Goal: Task Accomplishment & Management: Manage account settings

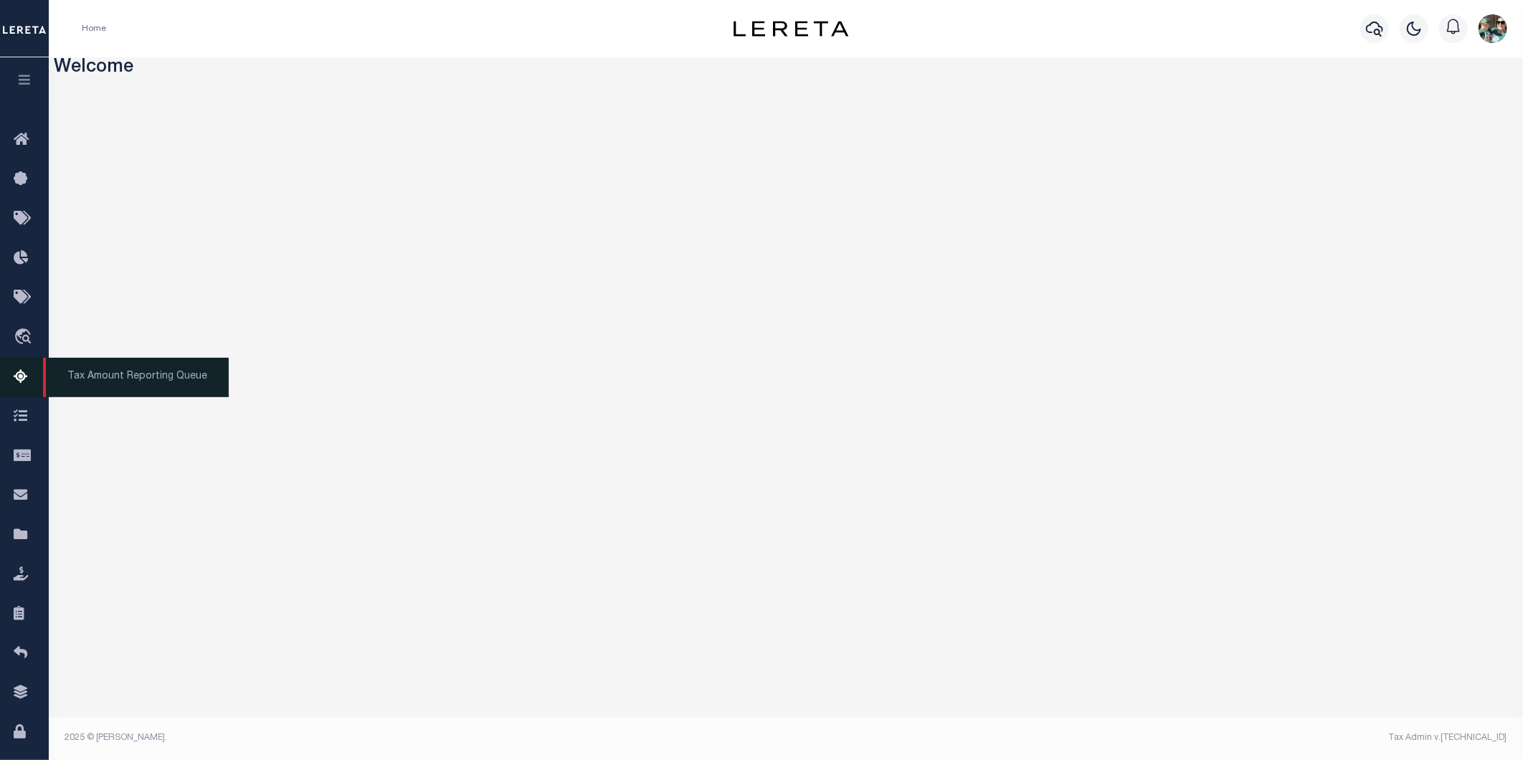
click at [24, 369] on icon at bounding box center [25, 378] width 23 height 18
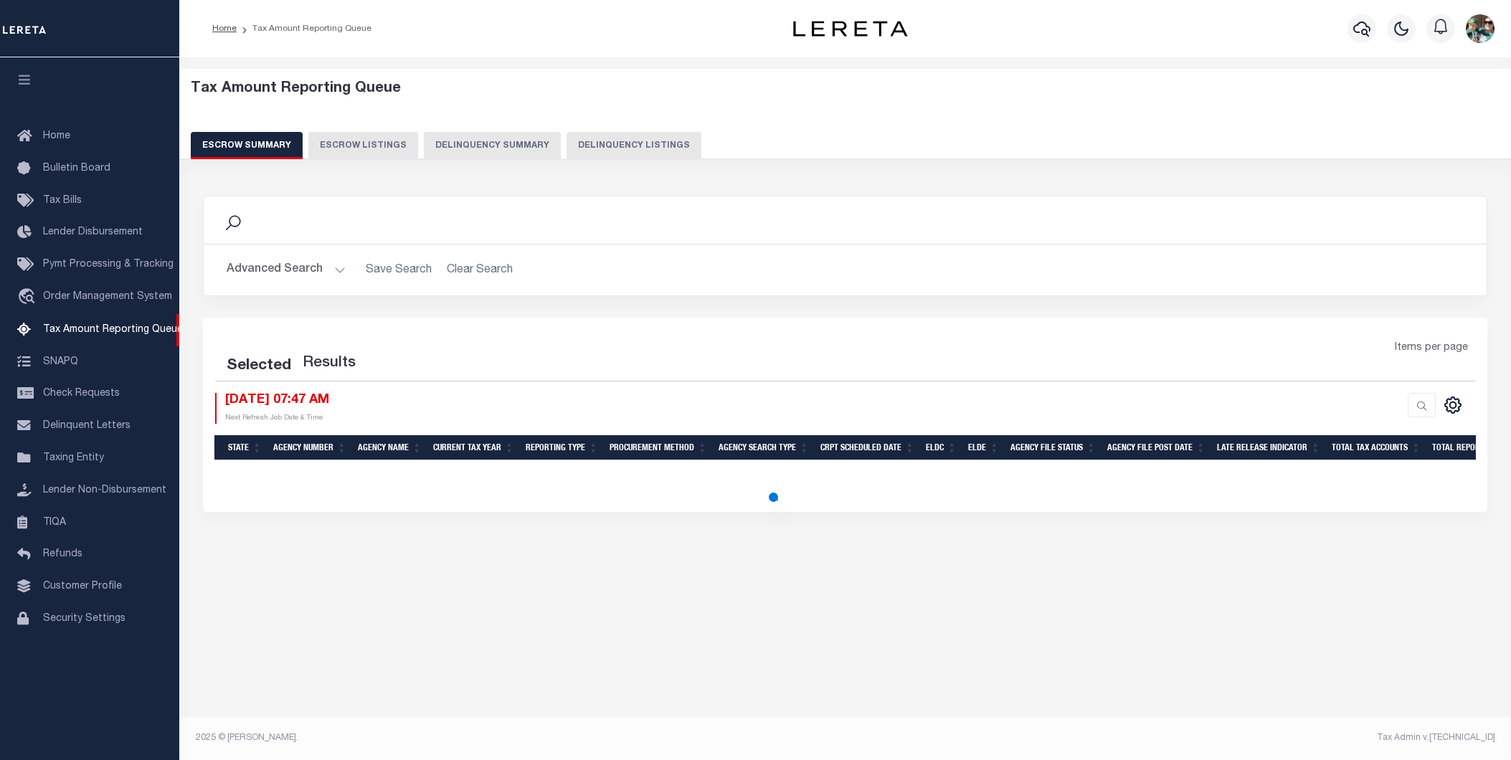
select select "PA"
select select "100"
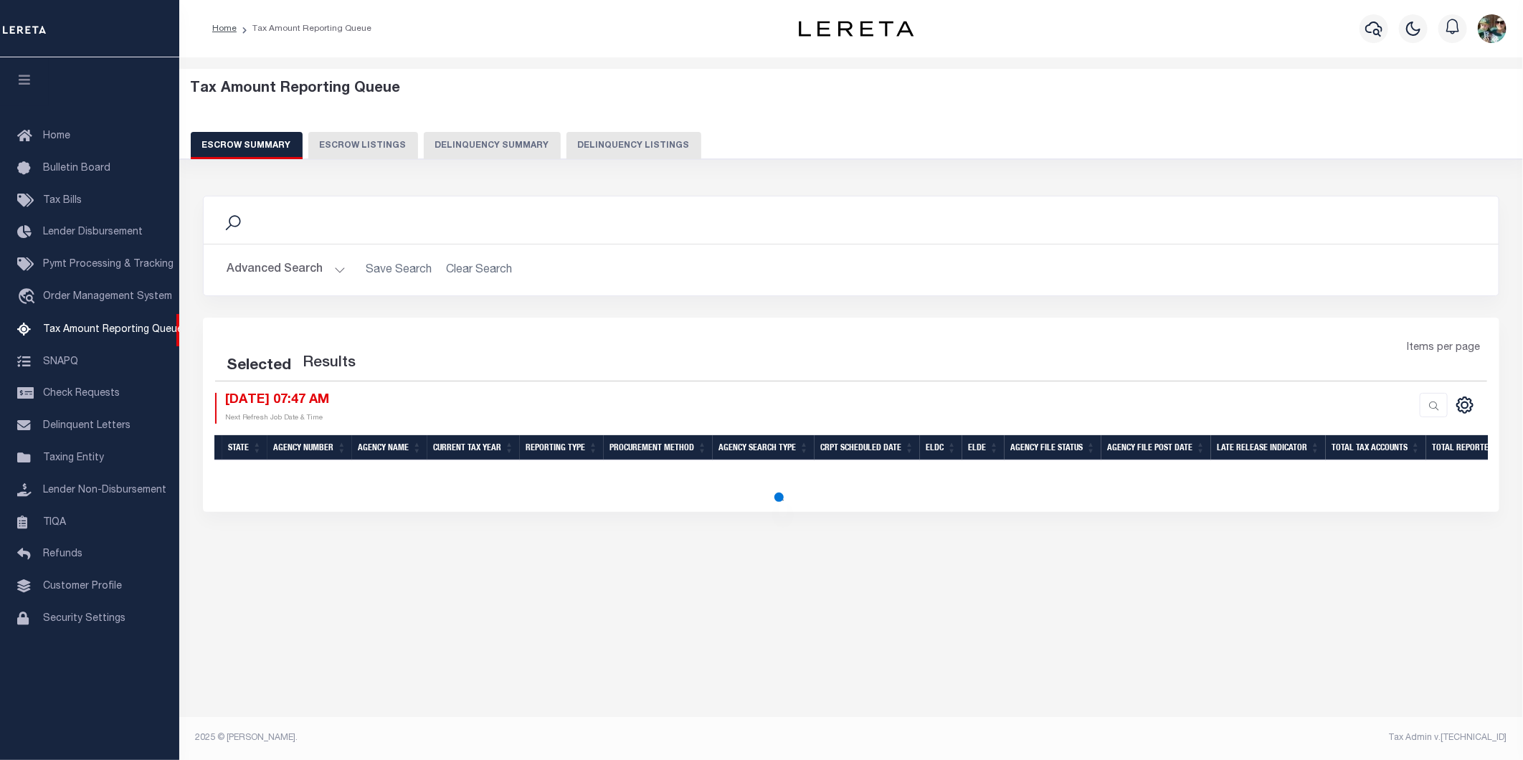
select select "100"
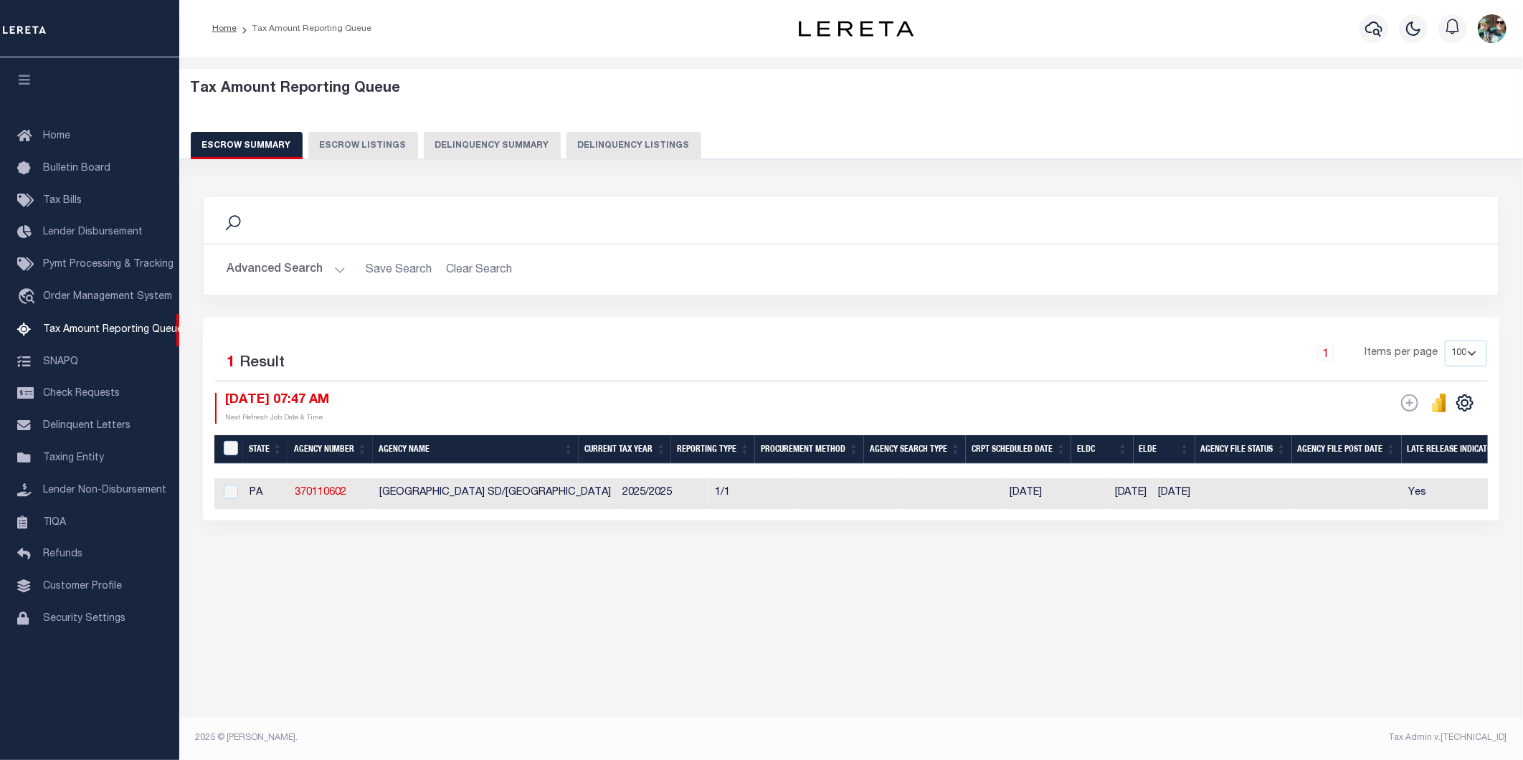
click at [313, 273] on button "Advanced Search" at bounding box center [286, 270] width 119 height 28
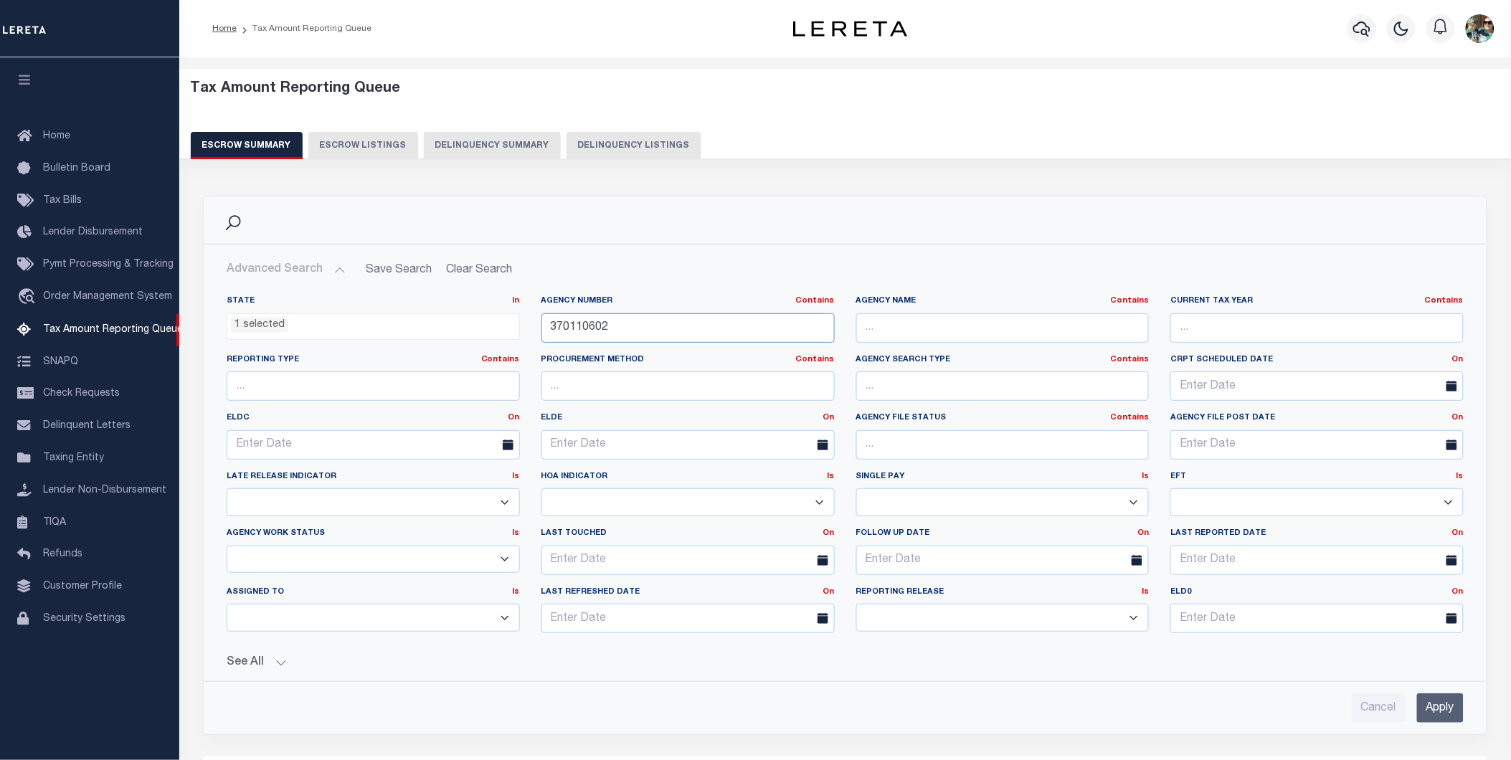
drag, startPoint x: 640, startPoint y: 323, endPoint x: 542, endPoint y: 328, distance: 97.7
click at [542, 328] on input "370110602" at bounding box center [687, 327] width 293 height 29
type input "370130604"
click at [323, 452] on input "text" at bounding box center [373, 444] width 293 height 29
click at [516, 420] on link "On" at bounding box center [513, 418] width 11 height 8
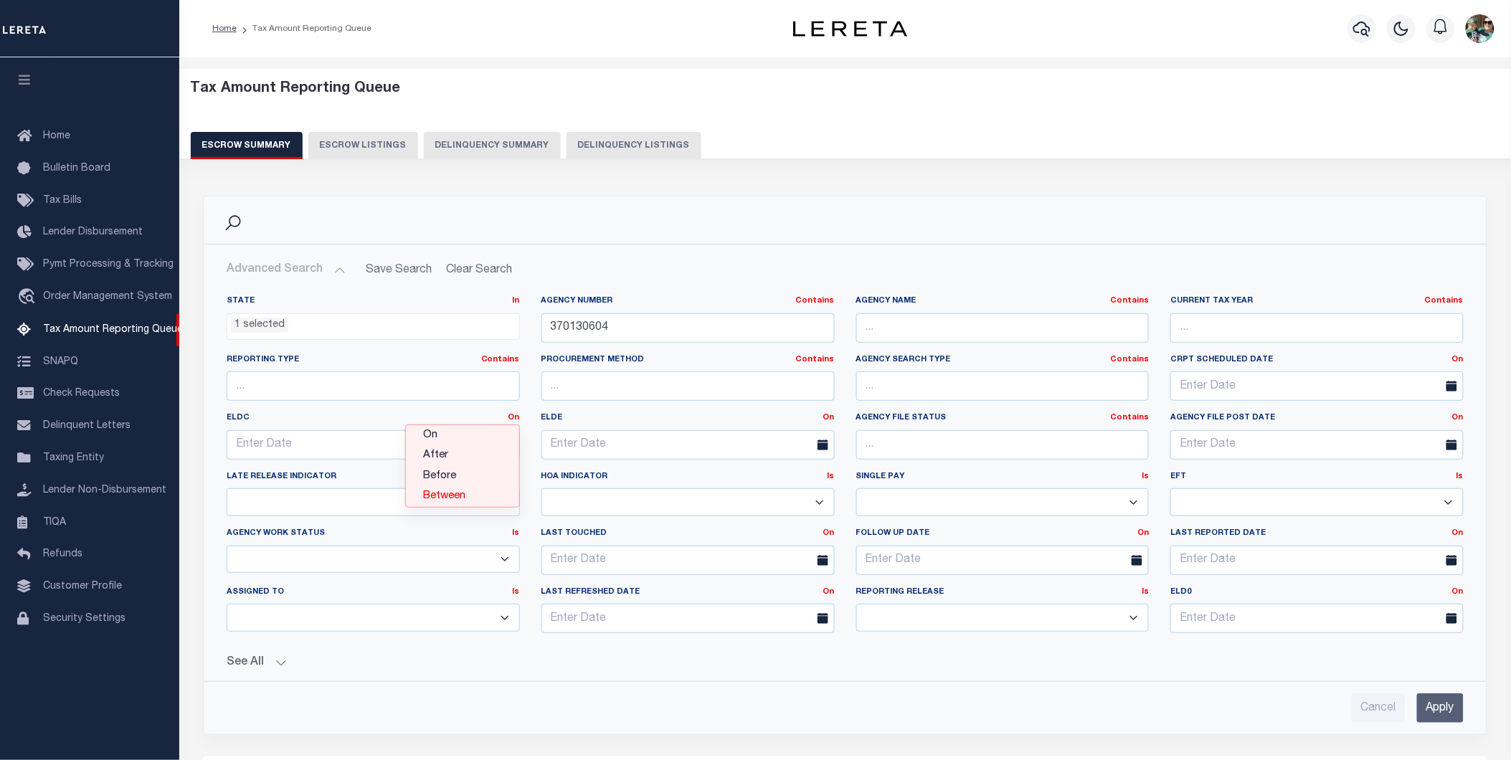
click at [462, 502] on link "Between" at bounding box center [462, 496] width 113 height 21
click at [298, 447] on input "text" at bounding box center [295, 444] width 136 height 29
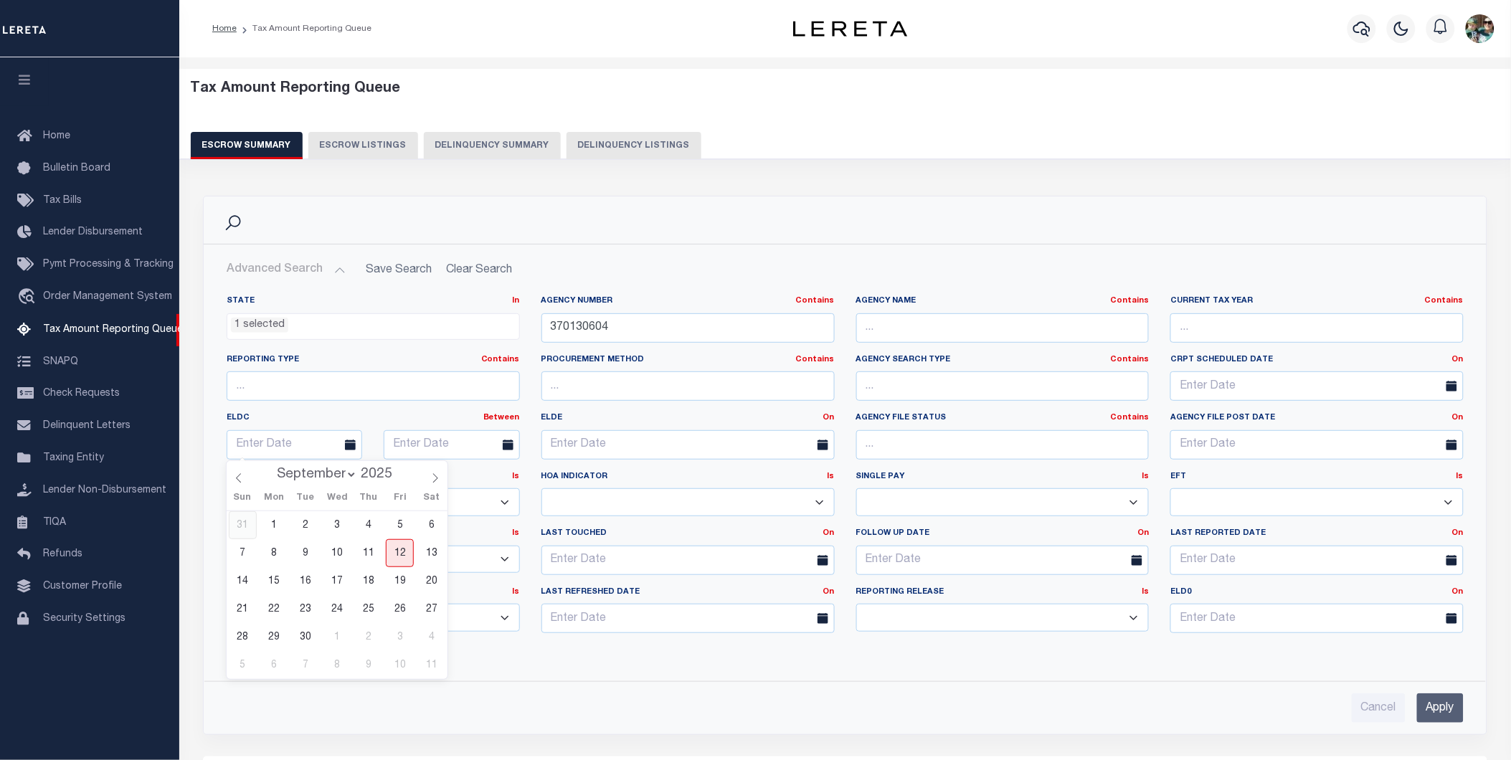
click at [241, 526] on span "31" at bounding box center [243, 525] width 28 height 28
type input "[DATE]"
click at [509, 446] on icon at bounding box center [508, 445] width 11 height 11
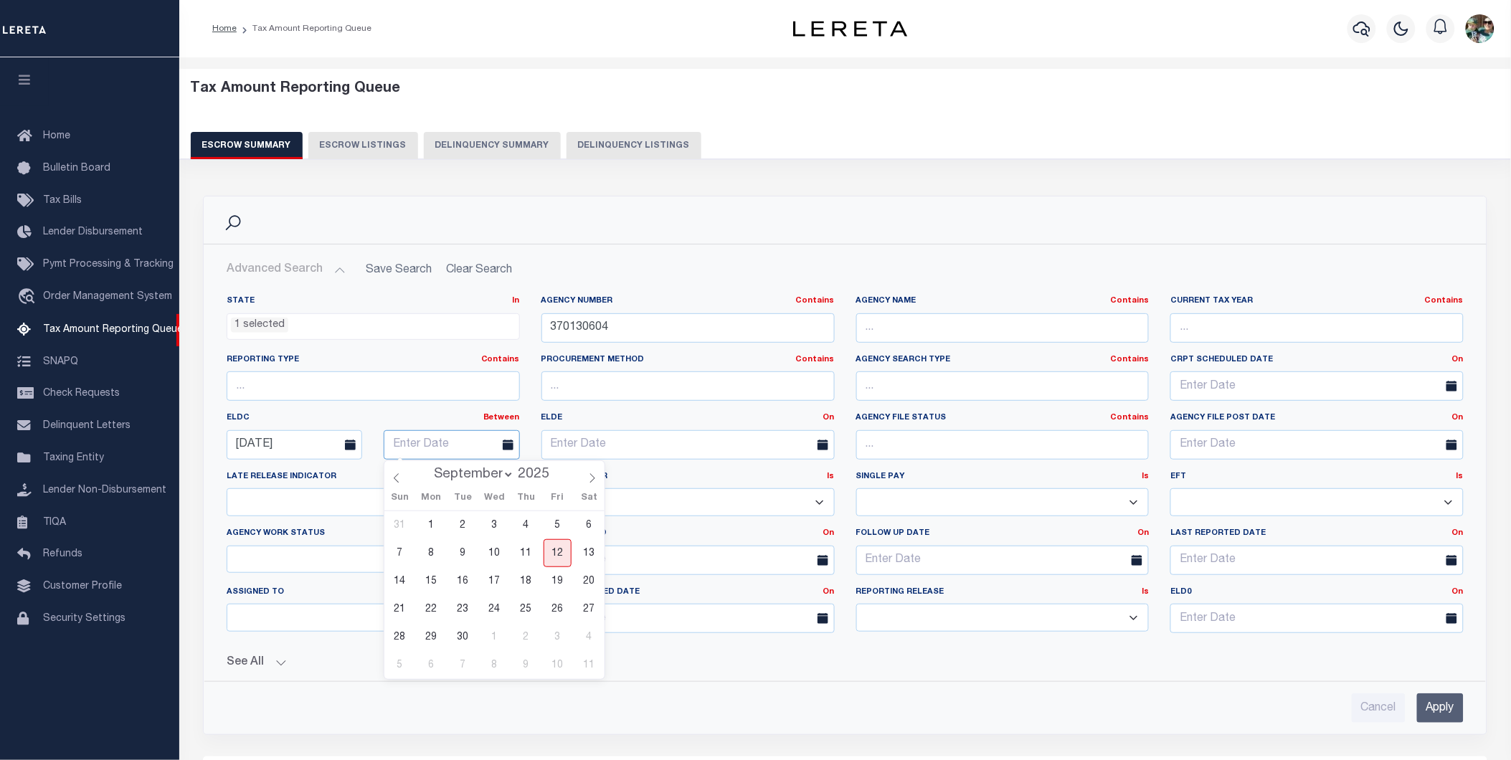
click at [457, 447] on input "text" at bounding box center [452, 444] width 136 height 29
click at [553, 635] on span "3" at bounding box center [558, 637] width 28 height 28
type input "[DATE]"
click at [1442, 697] on input "Apply" at bounding box center [1440, 707] width 47 height 29
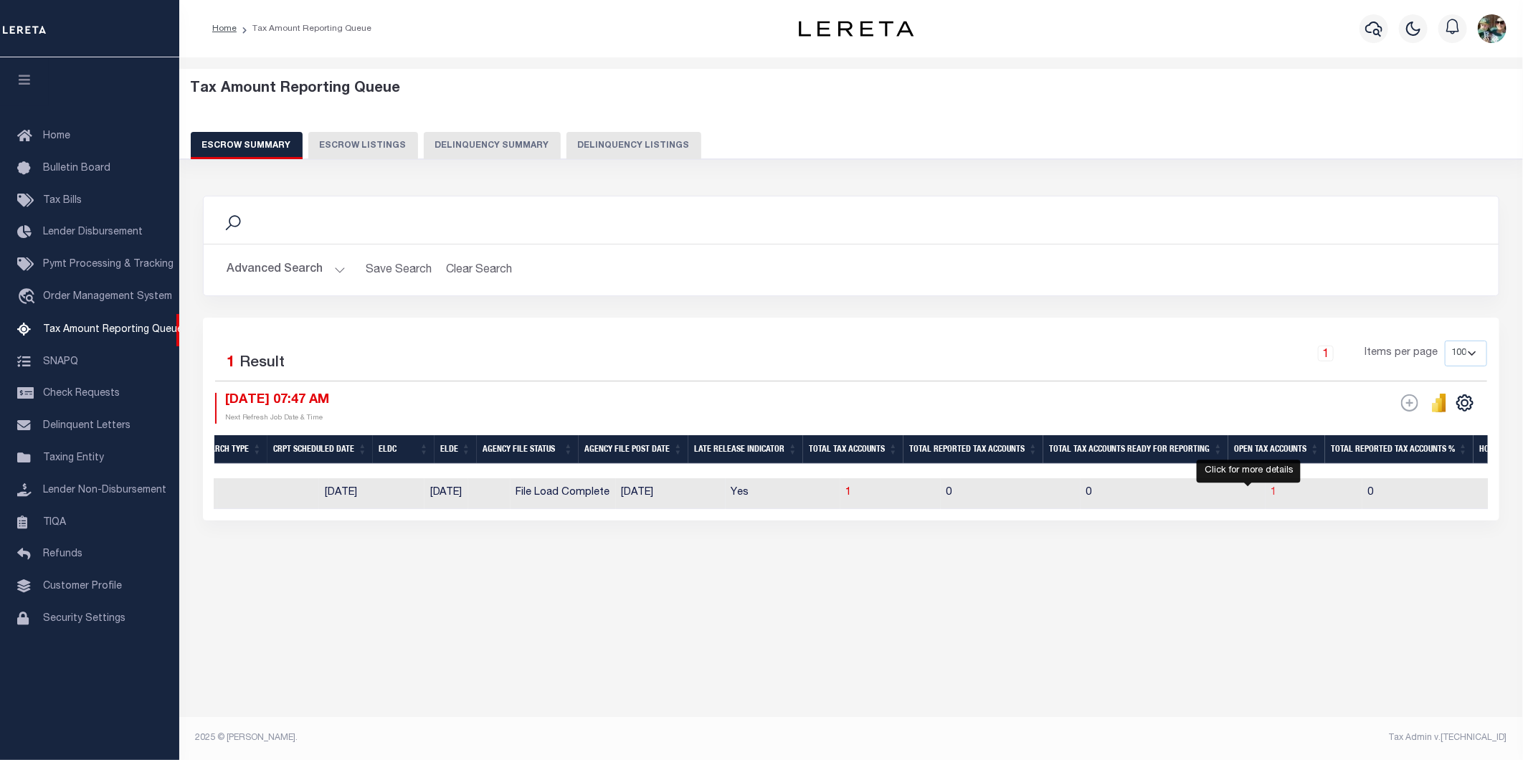
click at [1271, 492] on span "1" at bounding box center [1274, 493] width 6 height 10
select select "100"
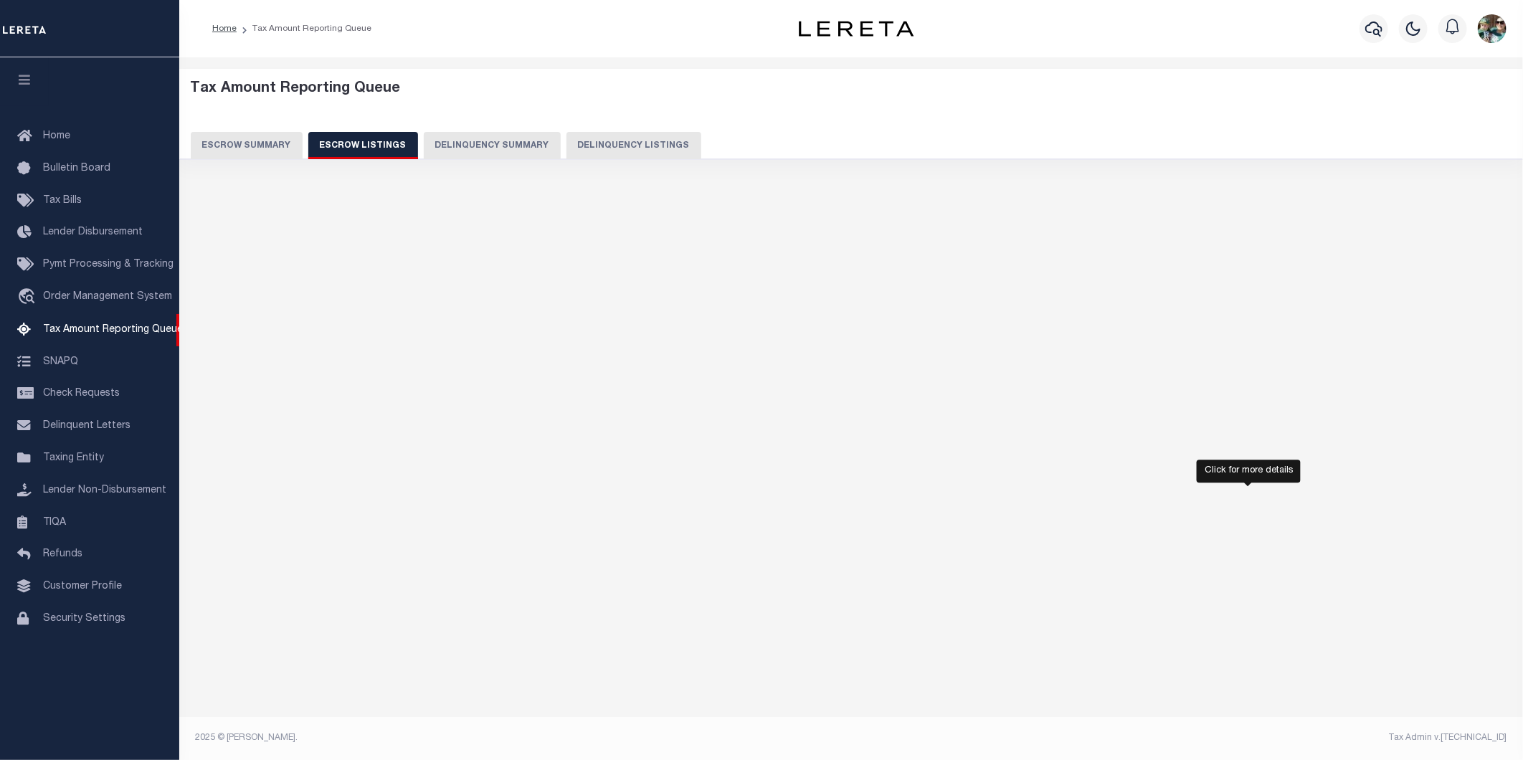
select select "100"
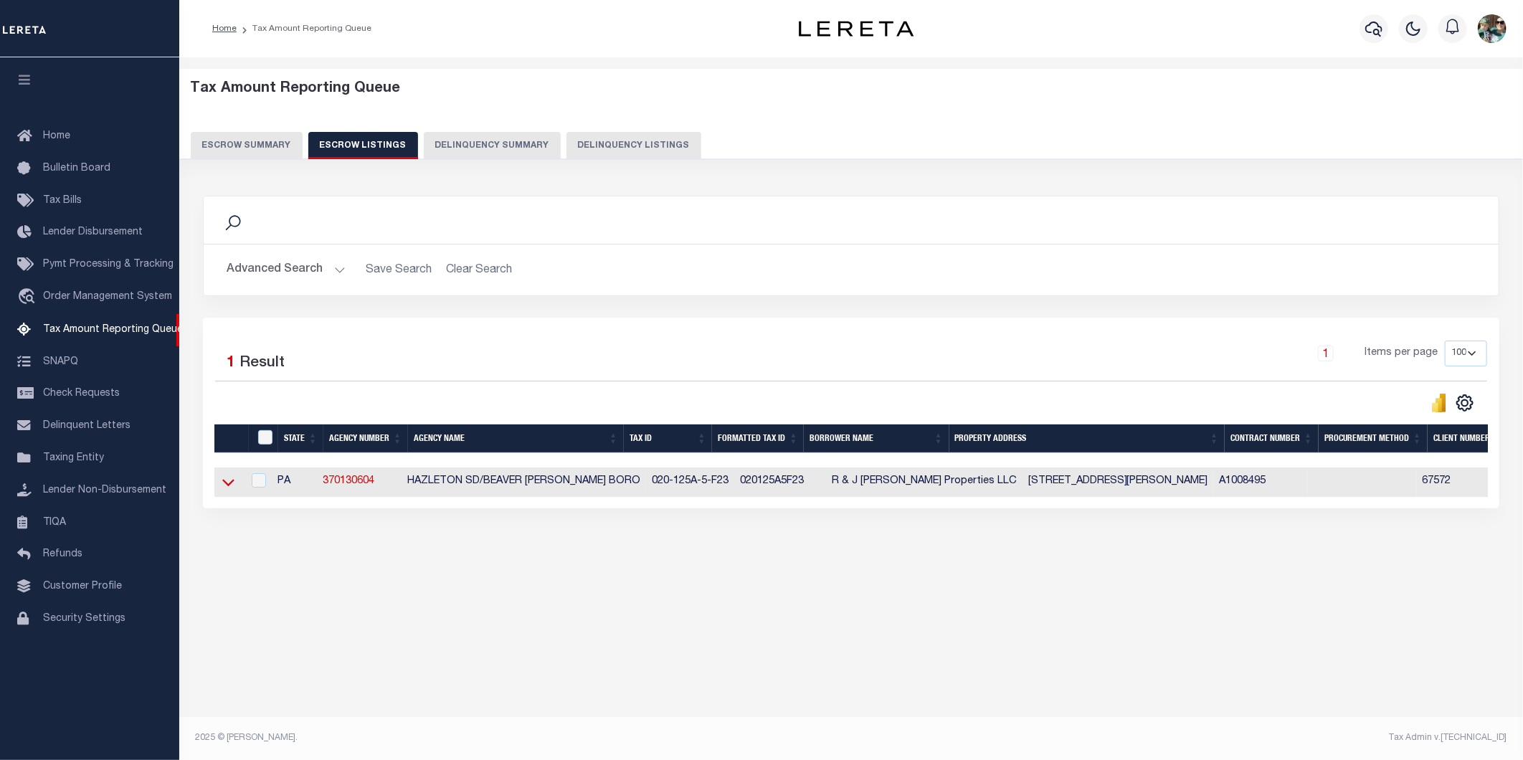
click at [224, 483] on icon at bounding box center [228, 483] width 12 height 7
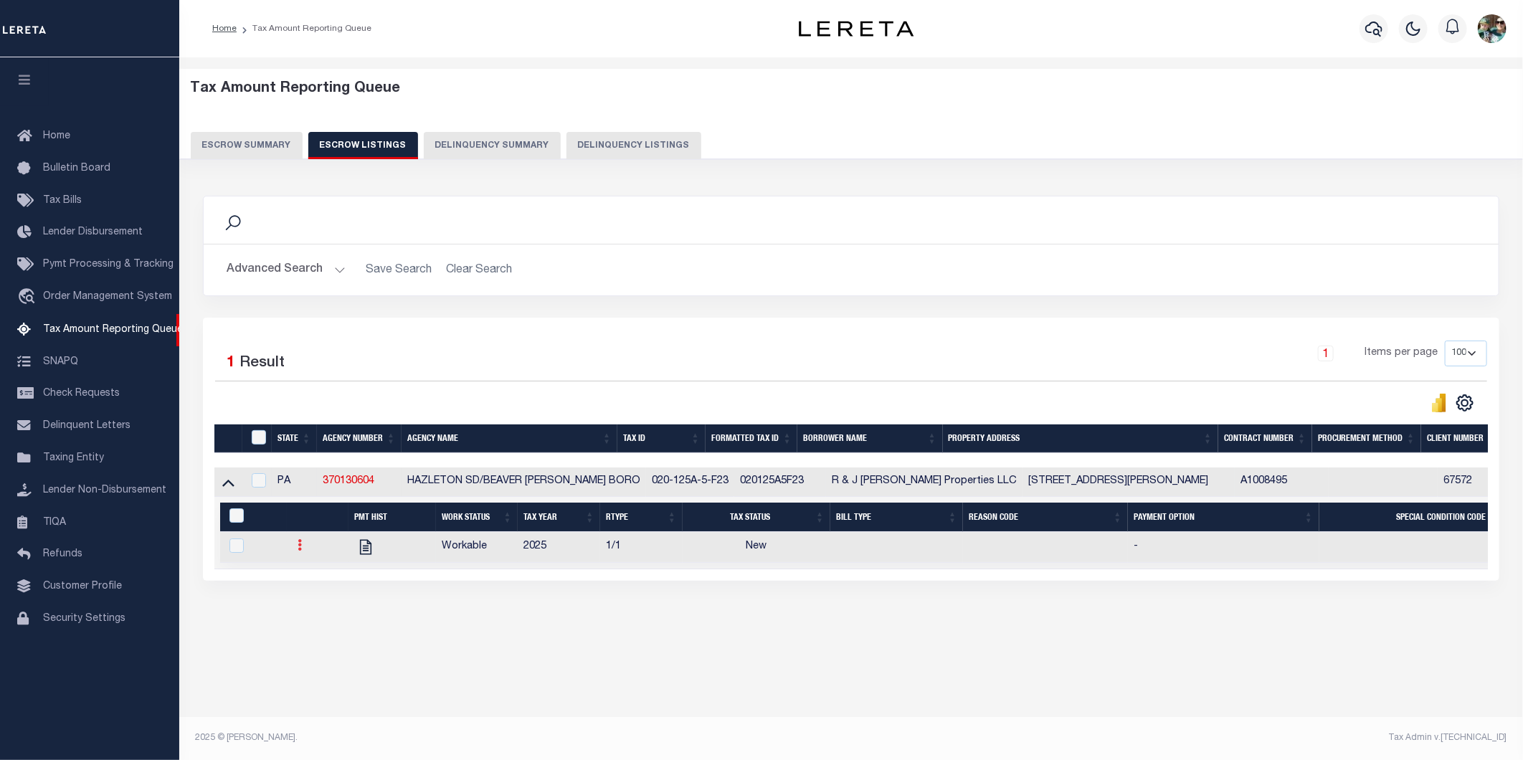
click at [301, 550] on icon at bounding box center [300, 544] width 4 height 11
click at [303, 603] on link "" at bounding box center [317, 593] width 49 height 24
checkbox input "true"
select select "NW2"
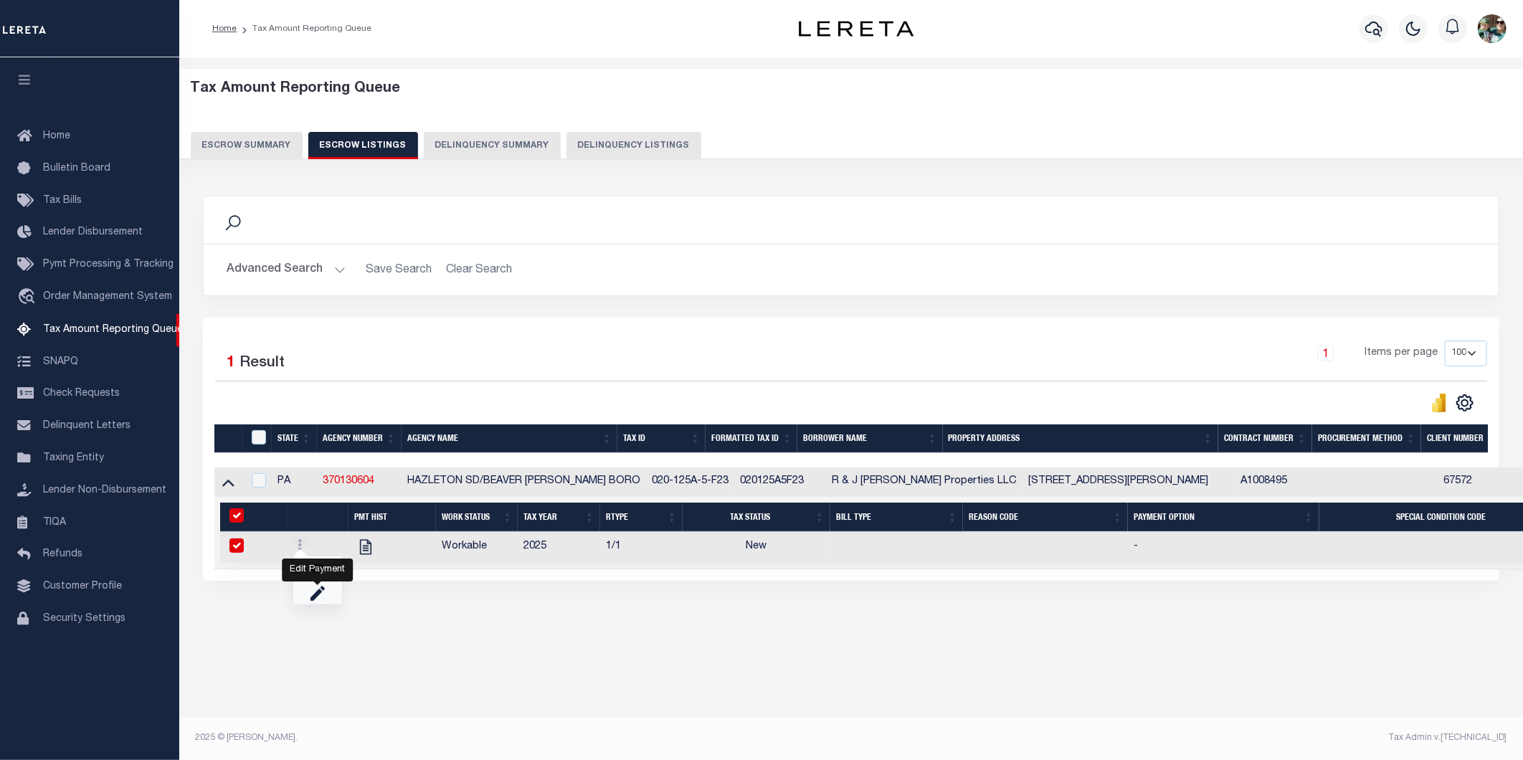
select select
type input "[DATE]"
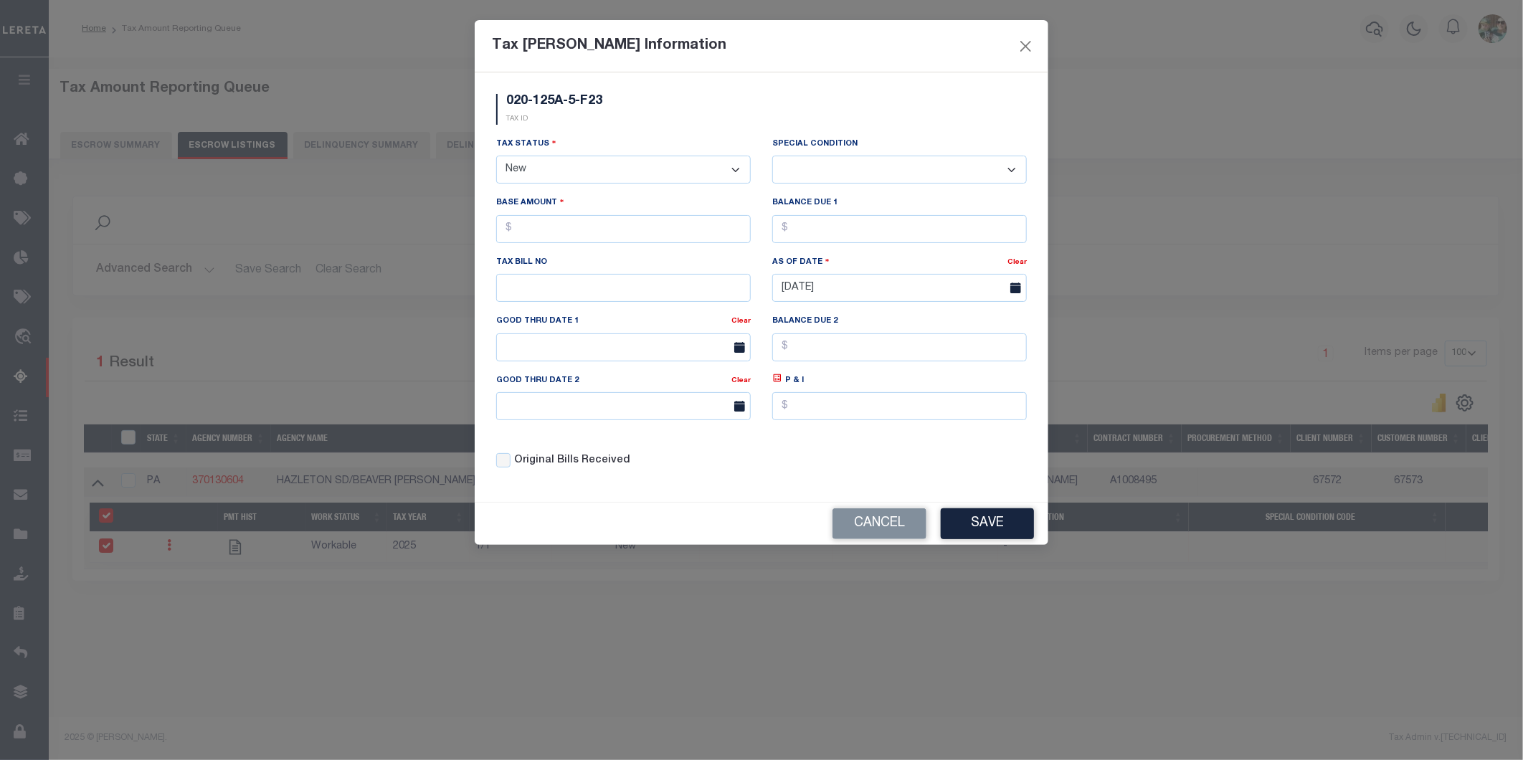
click at [627, 165] on select "- Select Status - Open Due/Unpaid Paid Incomplete No Tax Due Internal Refund Pr…" at bounding box center [623, 170] width 255 height 28
select select "PYD"
click at [496, 156] on select "- Select Status - Open Due/Unpaid Paid Incomplete No Tax Due Internal Refund Pr…" at bounding box center [623, 170] width 255 height 28
select select "0"
click at [610, 225] on input "text" at bounding box center [623, 229] width 255 height 28
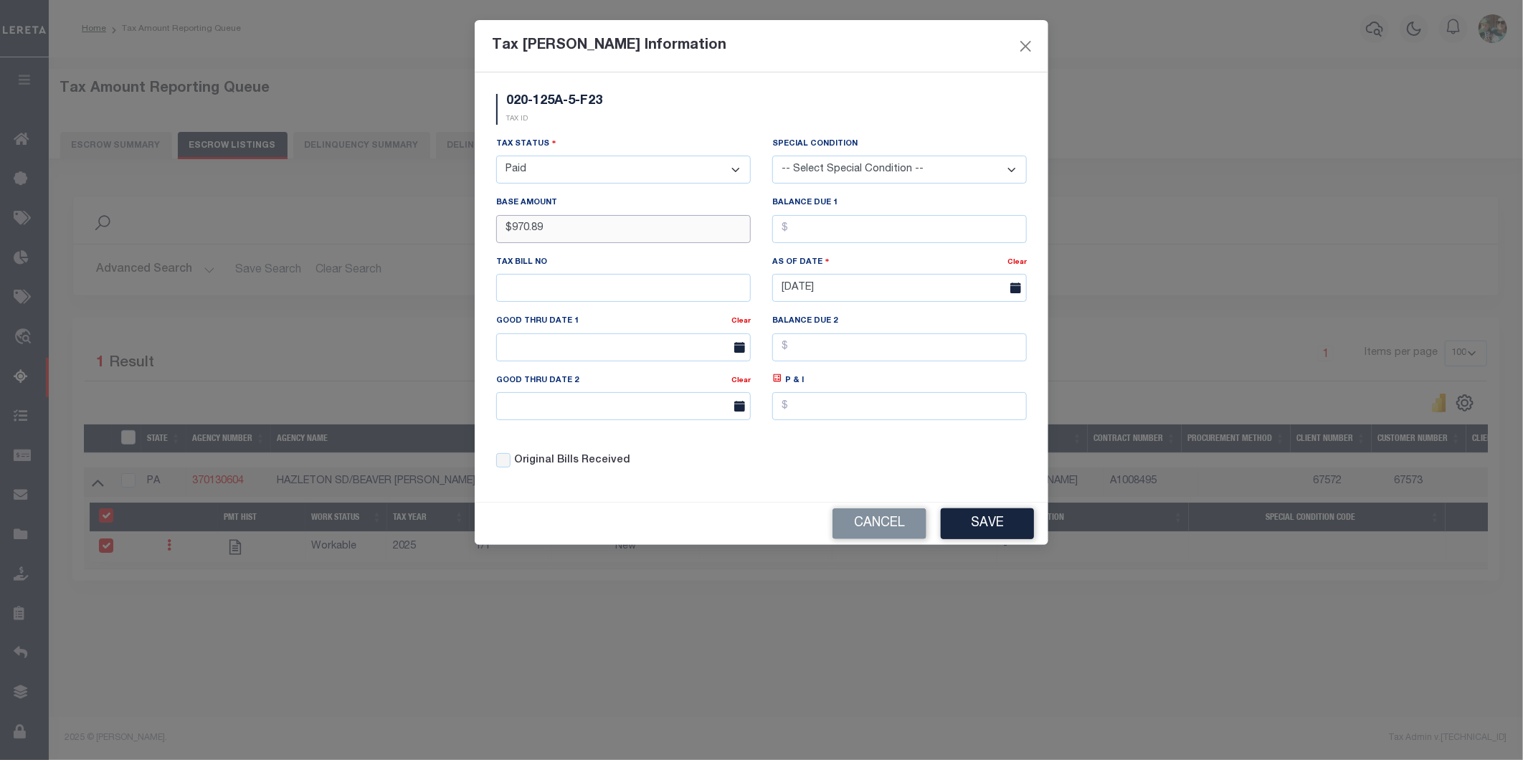
type input "$970.89"
click at [913, 231] on input "text" at bounding box center [899, 229] width 255 height 28
type input "$0.00"
click at [686, 295] on input "text" at bounding box center [623, 288] width 255 height 28
type input "10073"
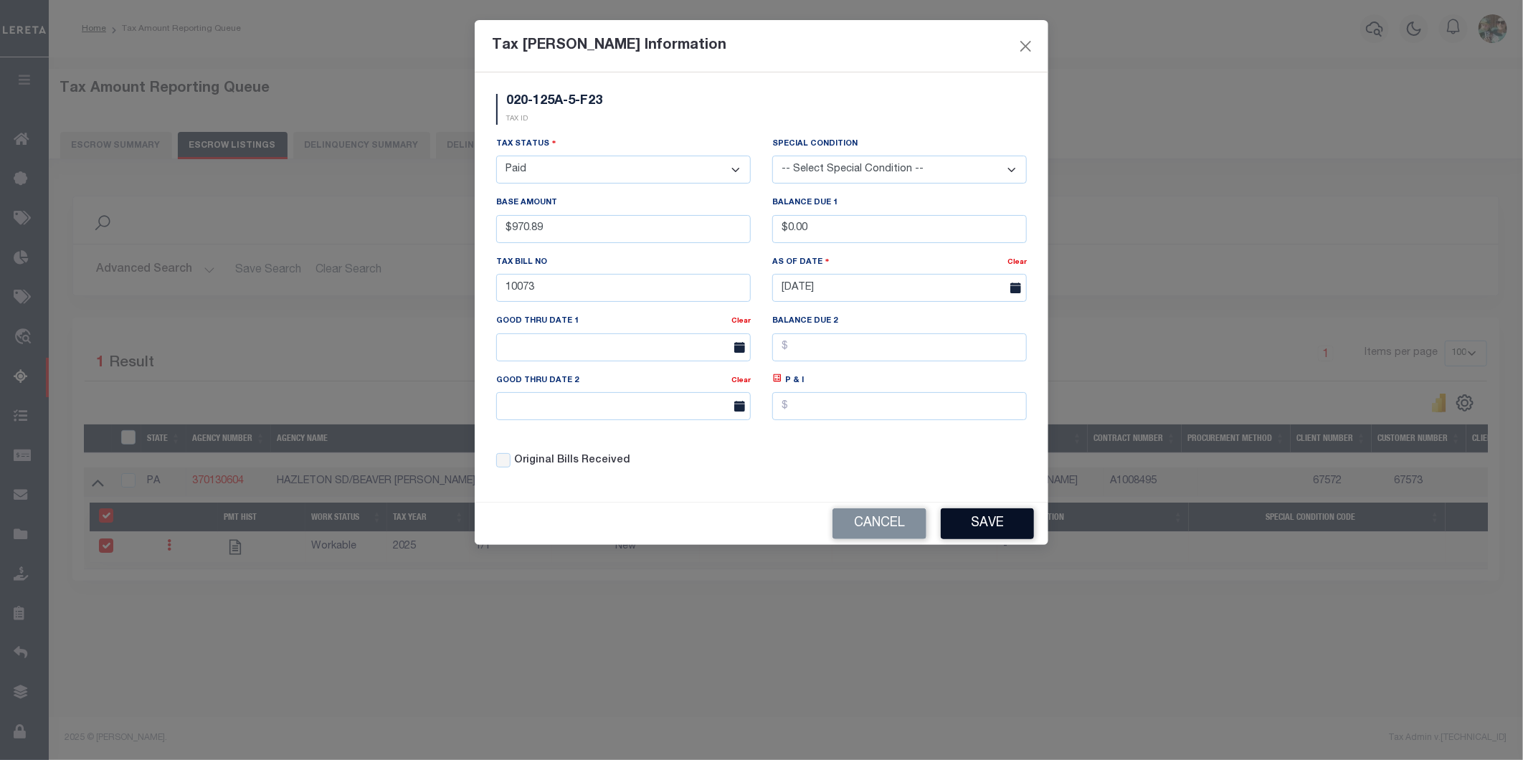
click at [980, 526] on button "Save" at bounding box center [987, 523] width 93 height 31
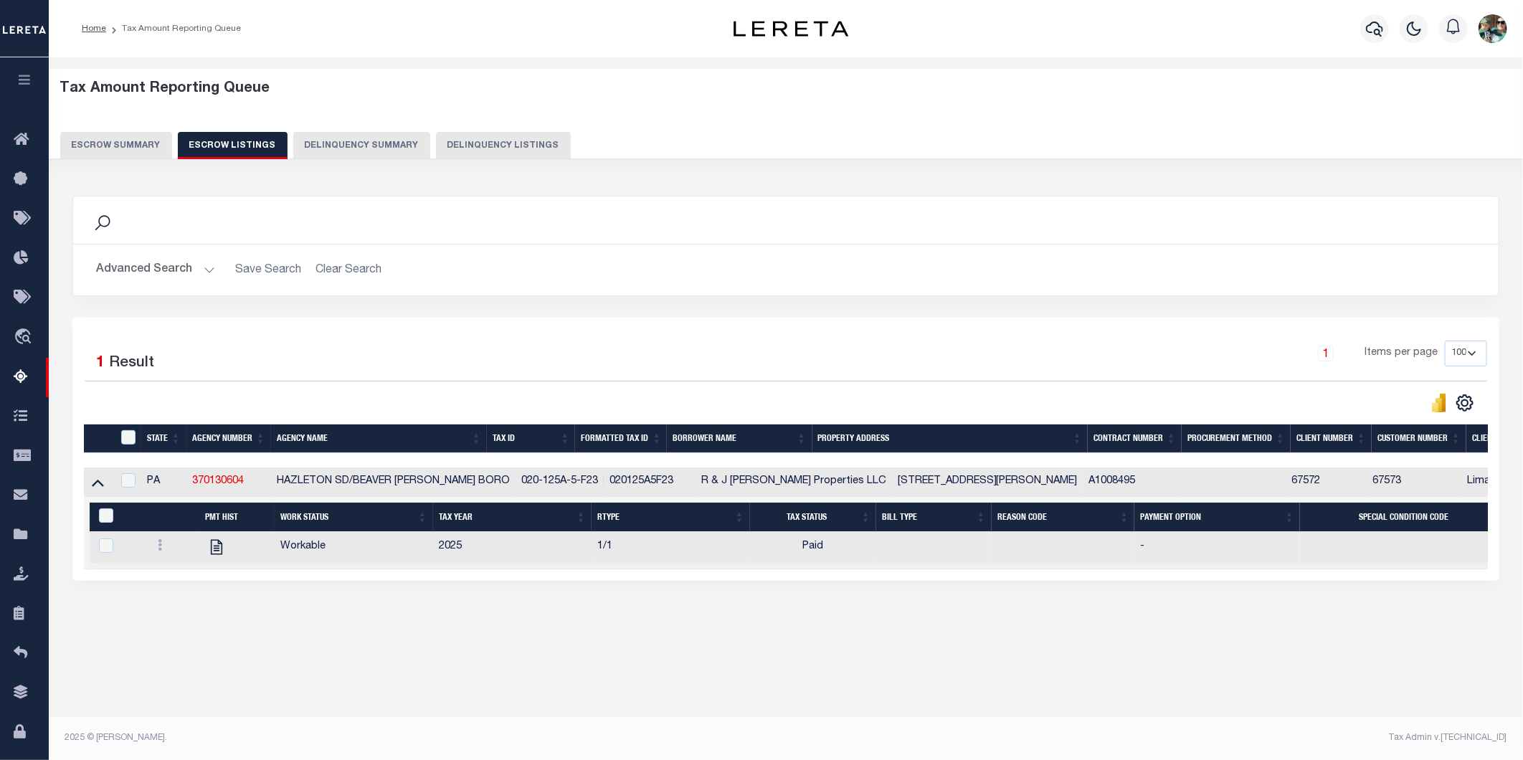
drag, startPoint x: 92, startPoint y: 486, endPoint x: 127, endPoint y: 493, distance: 35.9
click at [92, 486] on icon at bounding box center [98, 482] width 12 height 15
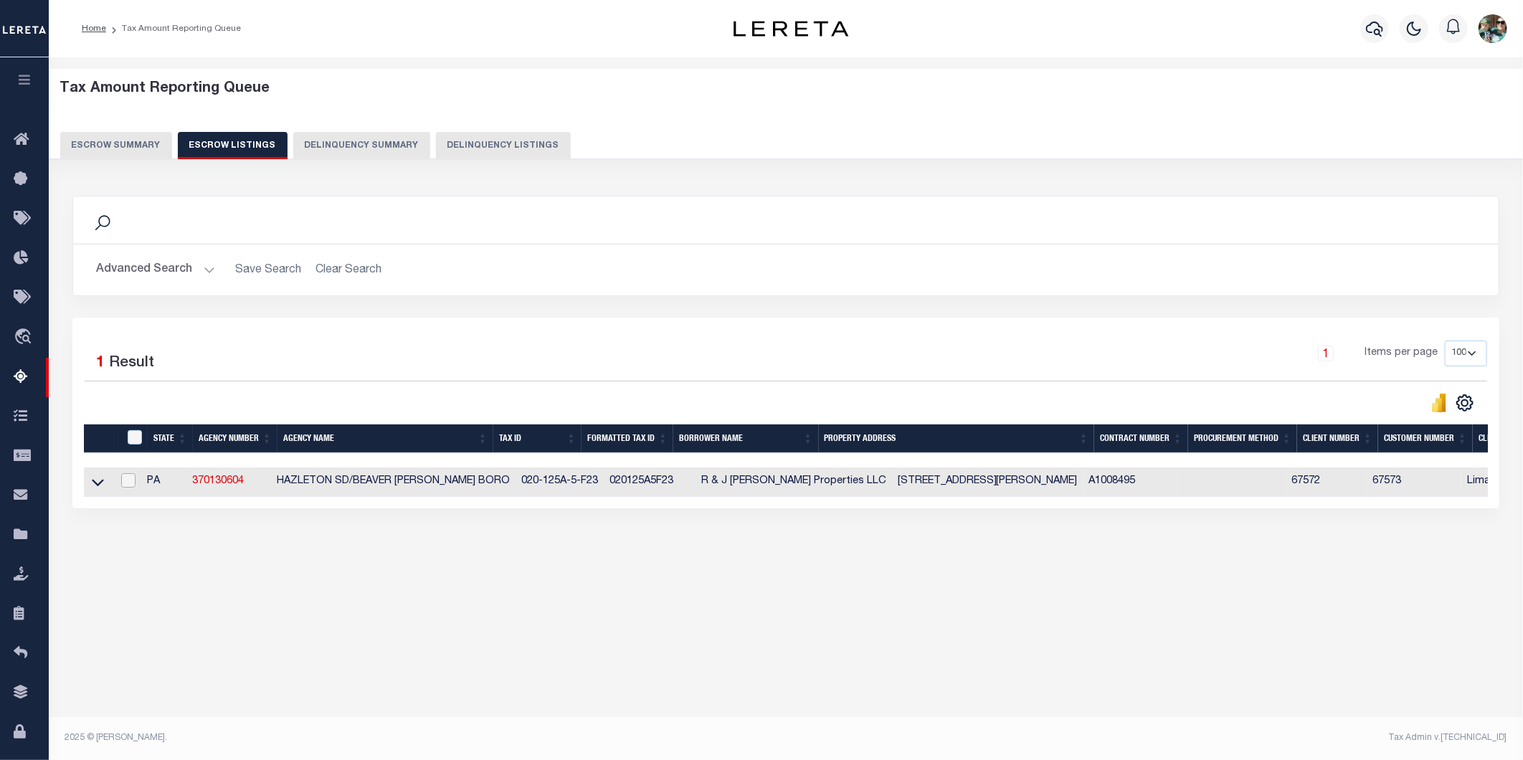
click at [132, 488] on input "checkbox" at bounding box center [128, 480] width 14 height 14
checkbox input "true"
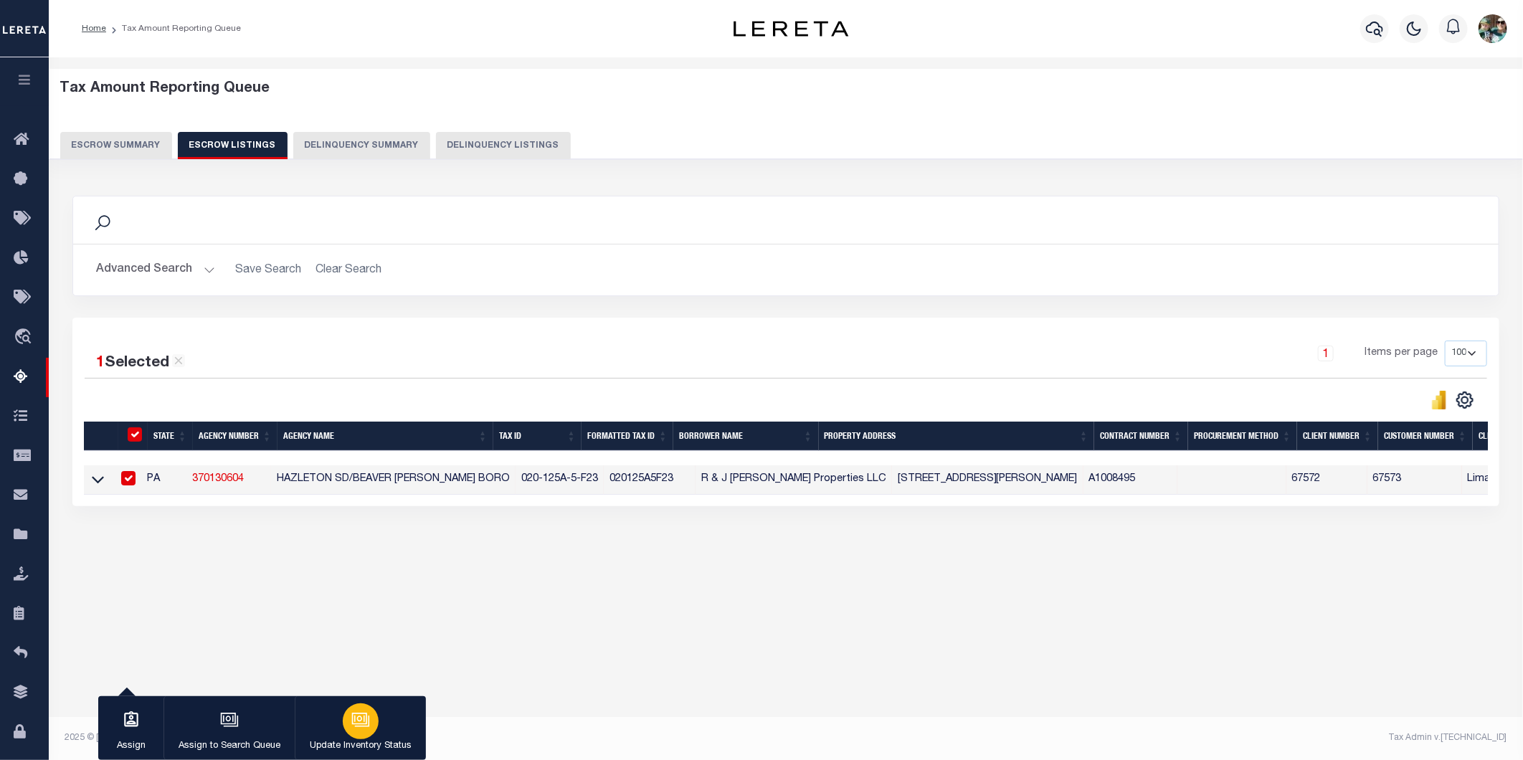
click at [371, 735] on button "Update Inventory Status" at bounding box center [360, 728] width 131 height 65
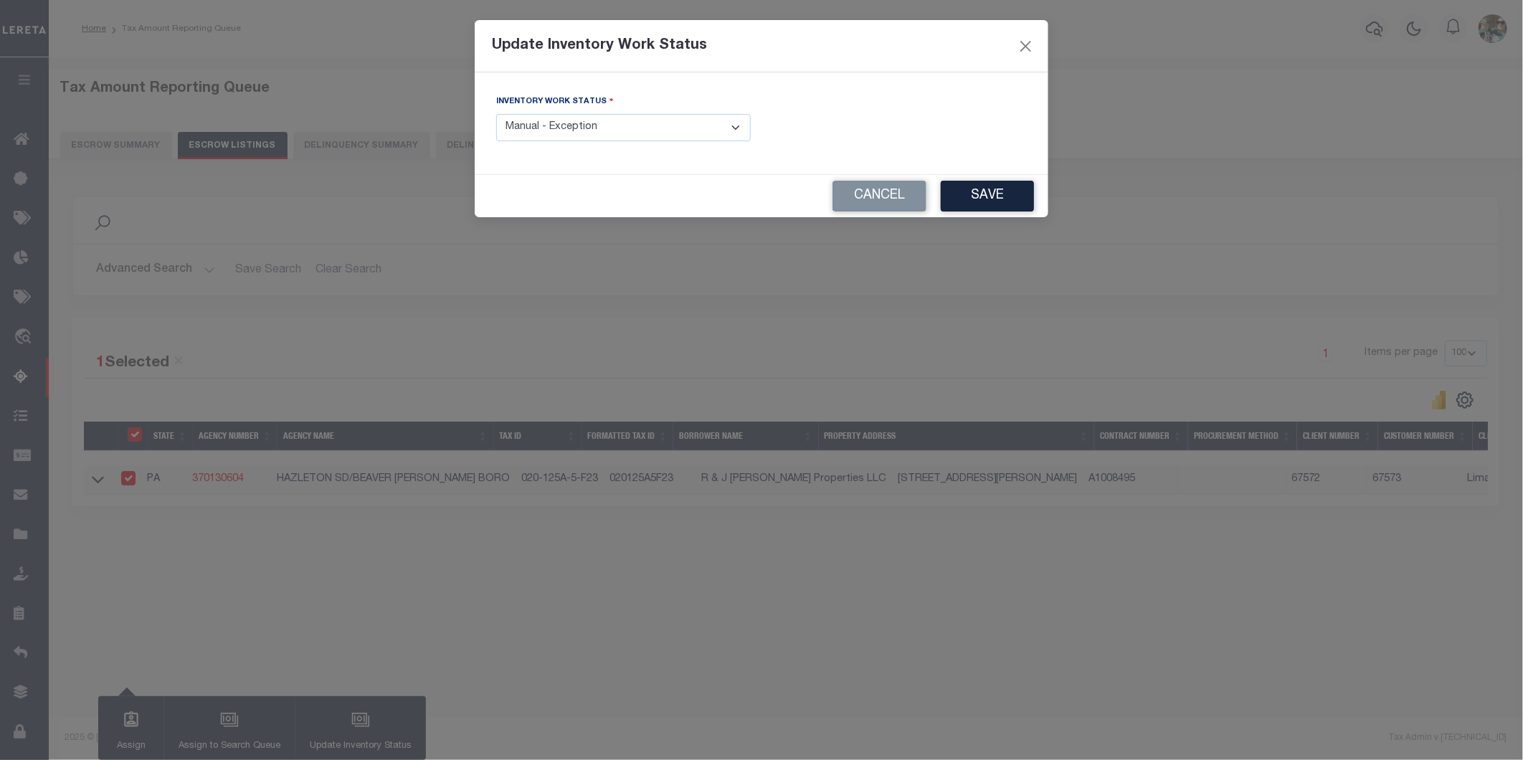
click at [653, 123] on select "- Select Inventory Status - Manual - Exception Pended - Awaiting Search Late Ad…" at bounding box center [623, 128] width 255 height 28
select select "4"
click at [496, 115] on select "- Select Inventory Status - Manual - Exception Pended - Awaiting Search Late Ad…" at bounding box center [623, 128] width 255 height 28
click at [969, 198] on button "Save" at bounding box center [987, 196] width 93 height 31
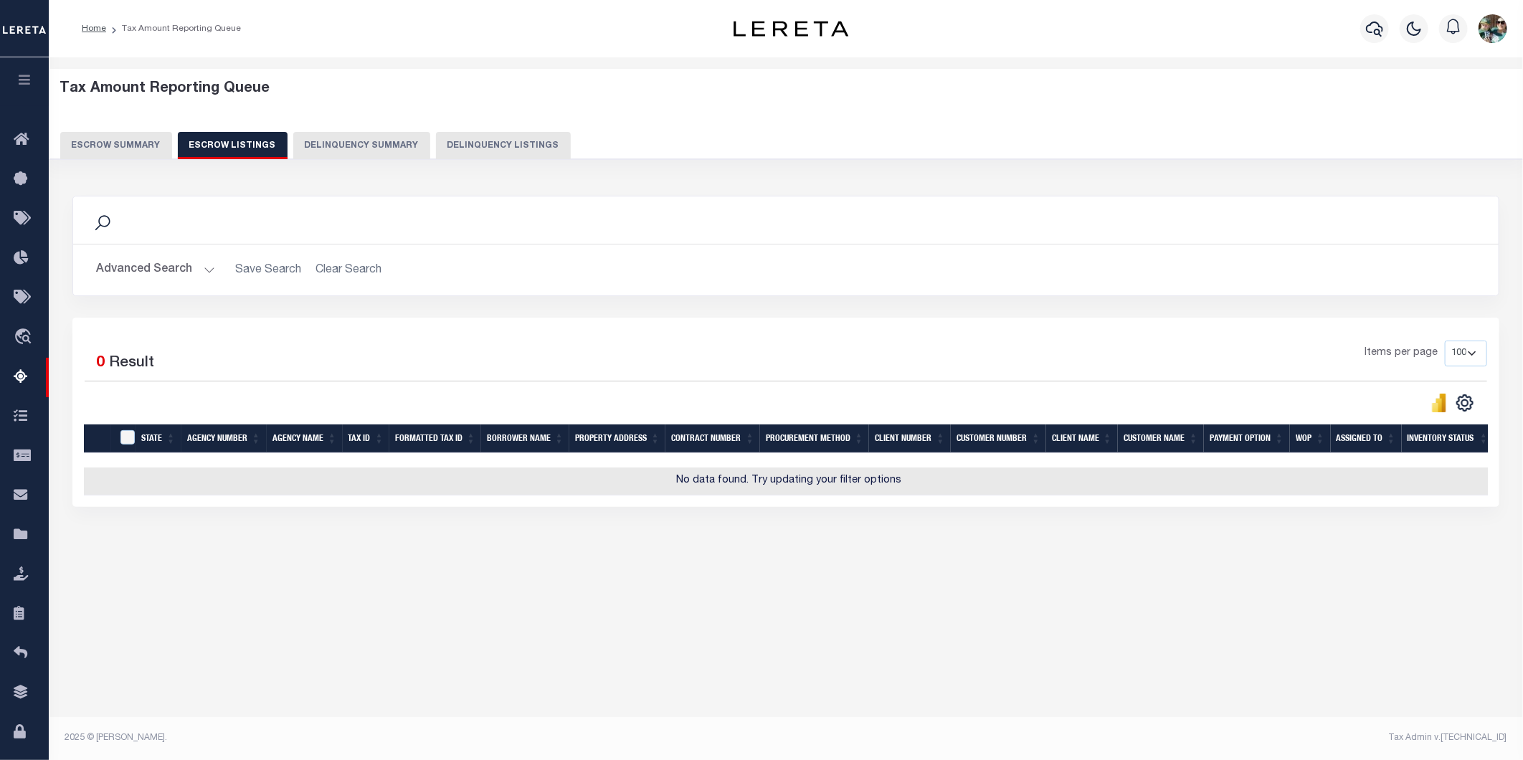
click at [199, 271] on button "Advanced Search" at bounding box center [155, 270] width 119 height 28
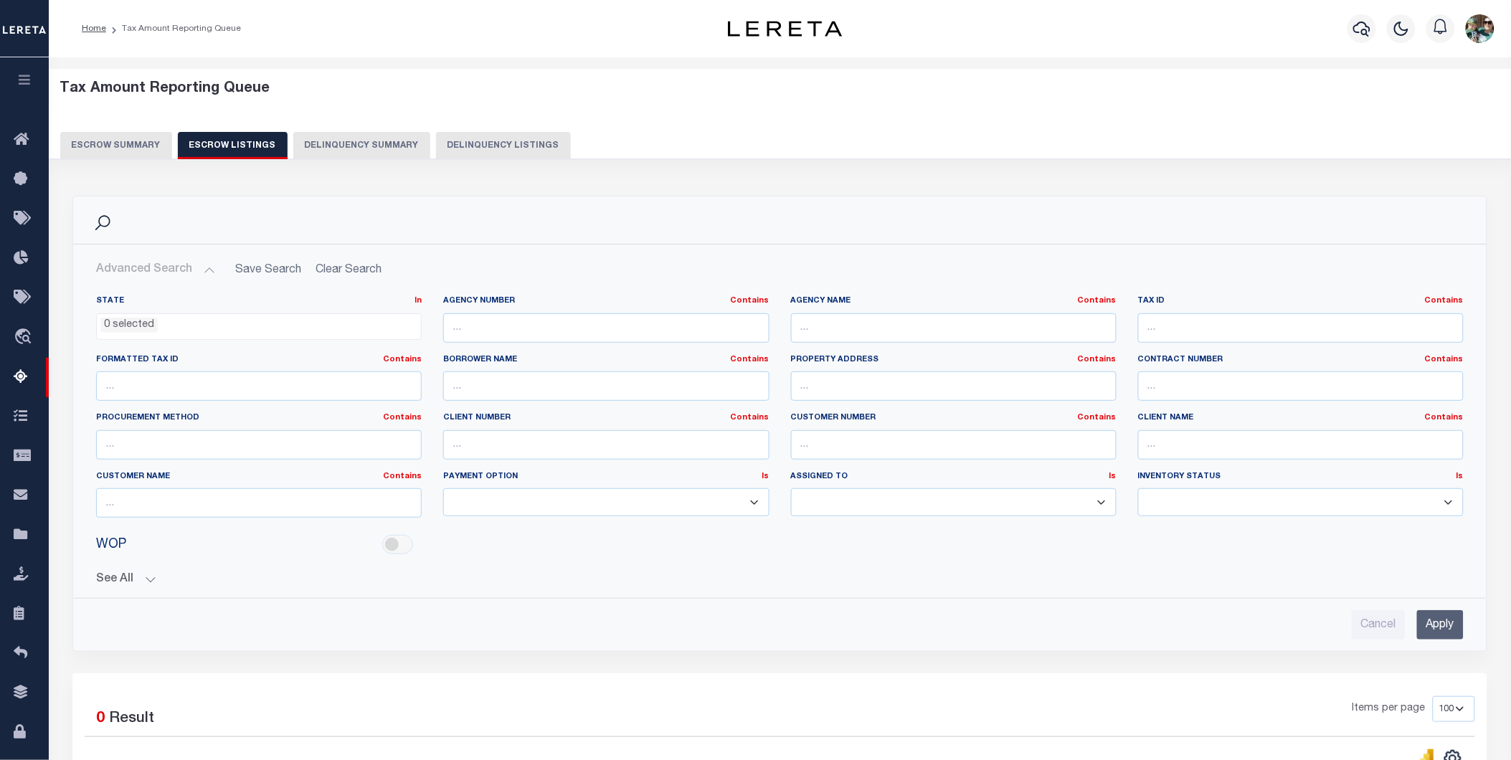
click at [65, 145] on button "Escrow Summary" at bounding box center [116, 145] width 112 height 27
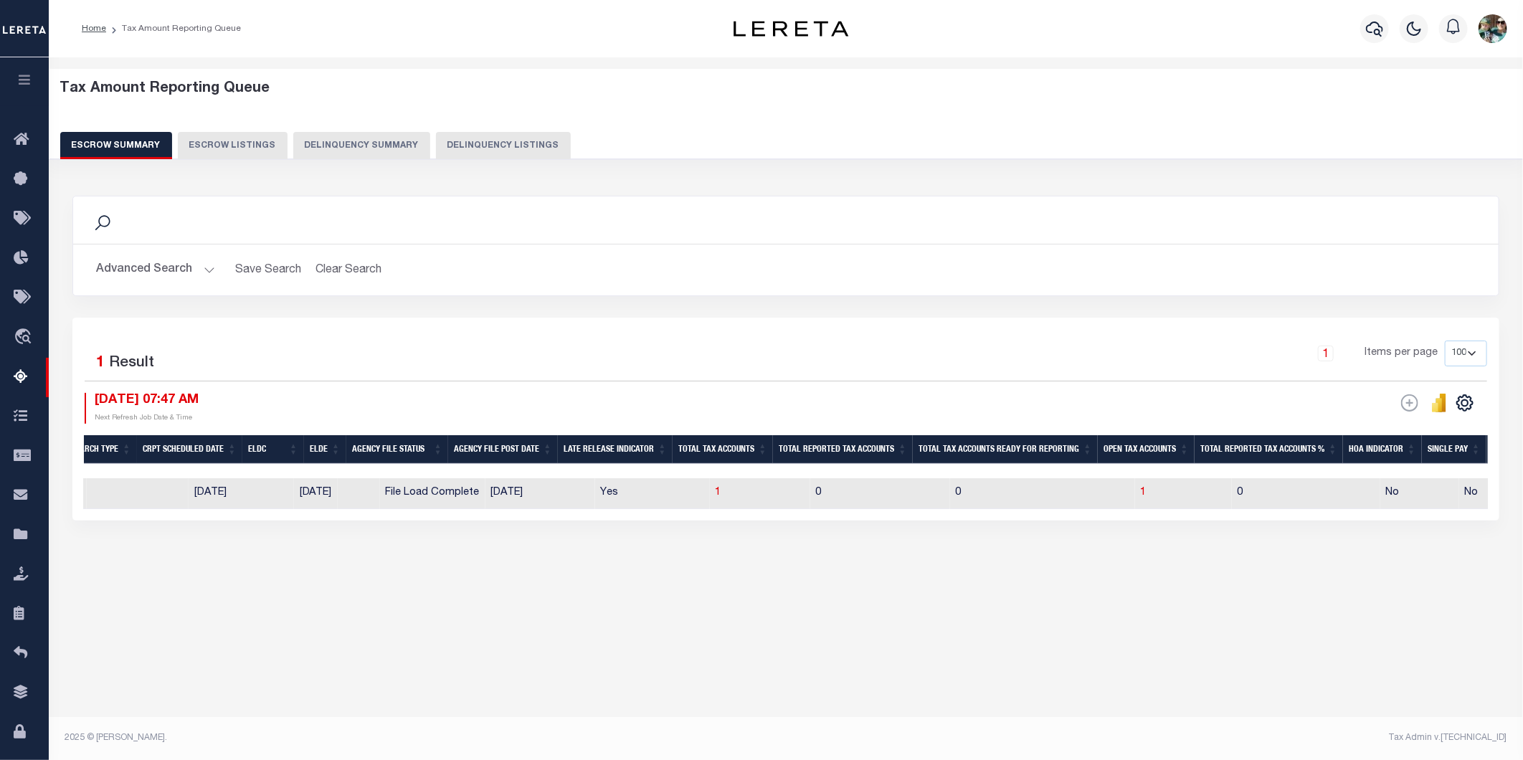
click at [168, 275] on button "Advanced Search" at bounding box center [155, 270] width 119 height 28
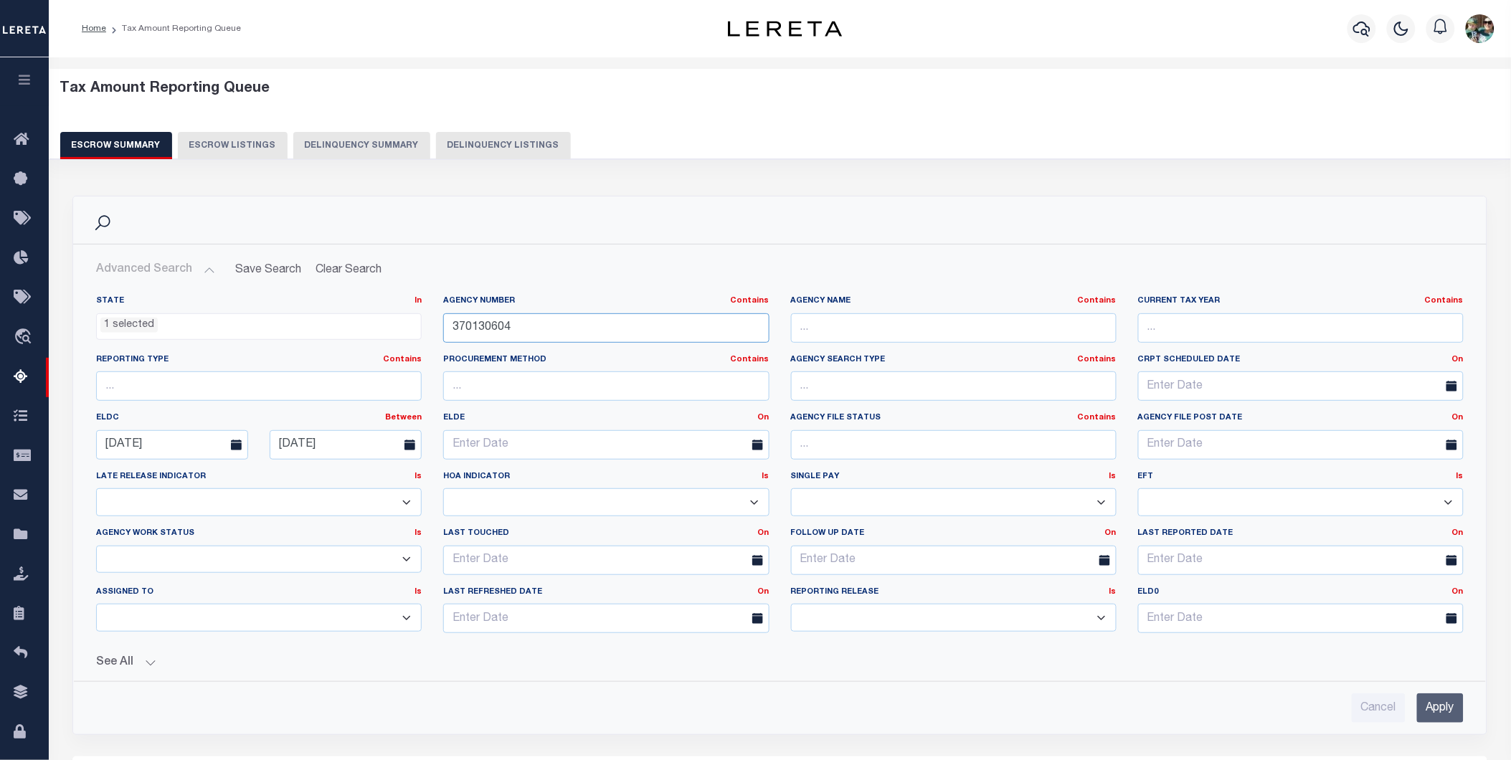
drag, startPoint x: 552, startPoint y: 330, endPoint x: 412, endPoint y: 331, distance: 139.8
click at [412, 331] on div "State In In AK AL AR AZ CA CO CT DC DE FL GA GU HI IA ID IL IN KS [GEOGRAPHIC_D…" at bounding box center [779, 469] width 1389 height 349
type input "370130608"
click at [1432, 701] on input "Apply" at bounding box center [1440, 707] width 47 height 29
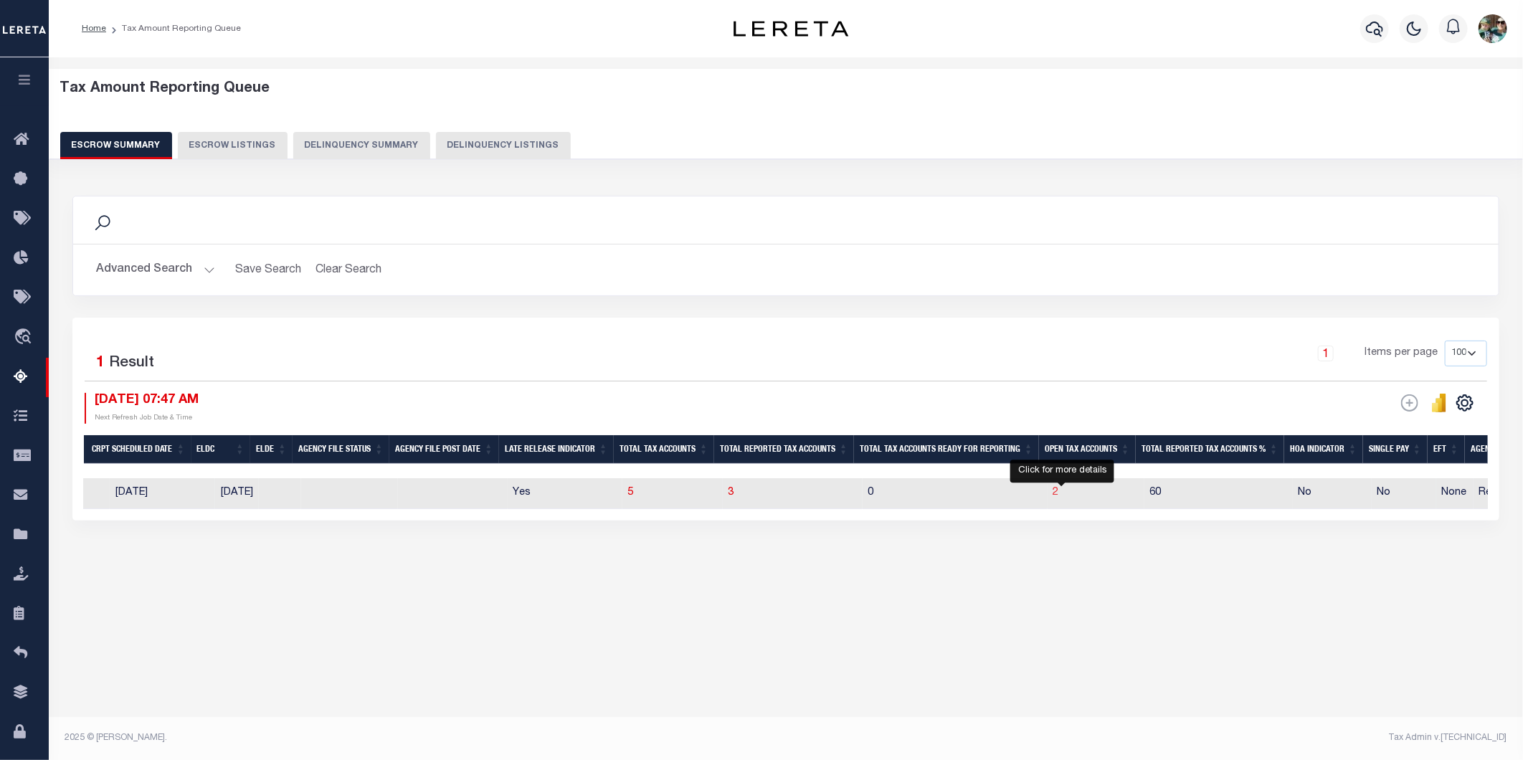
click at [1059, 496] on span "2" at bounding box center [1056, 493] width 6 height 10
select select "100"
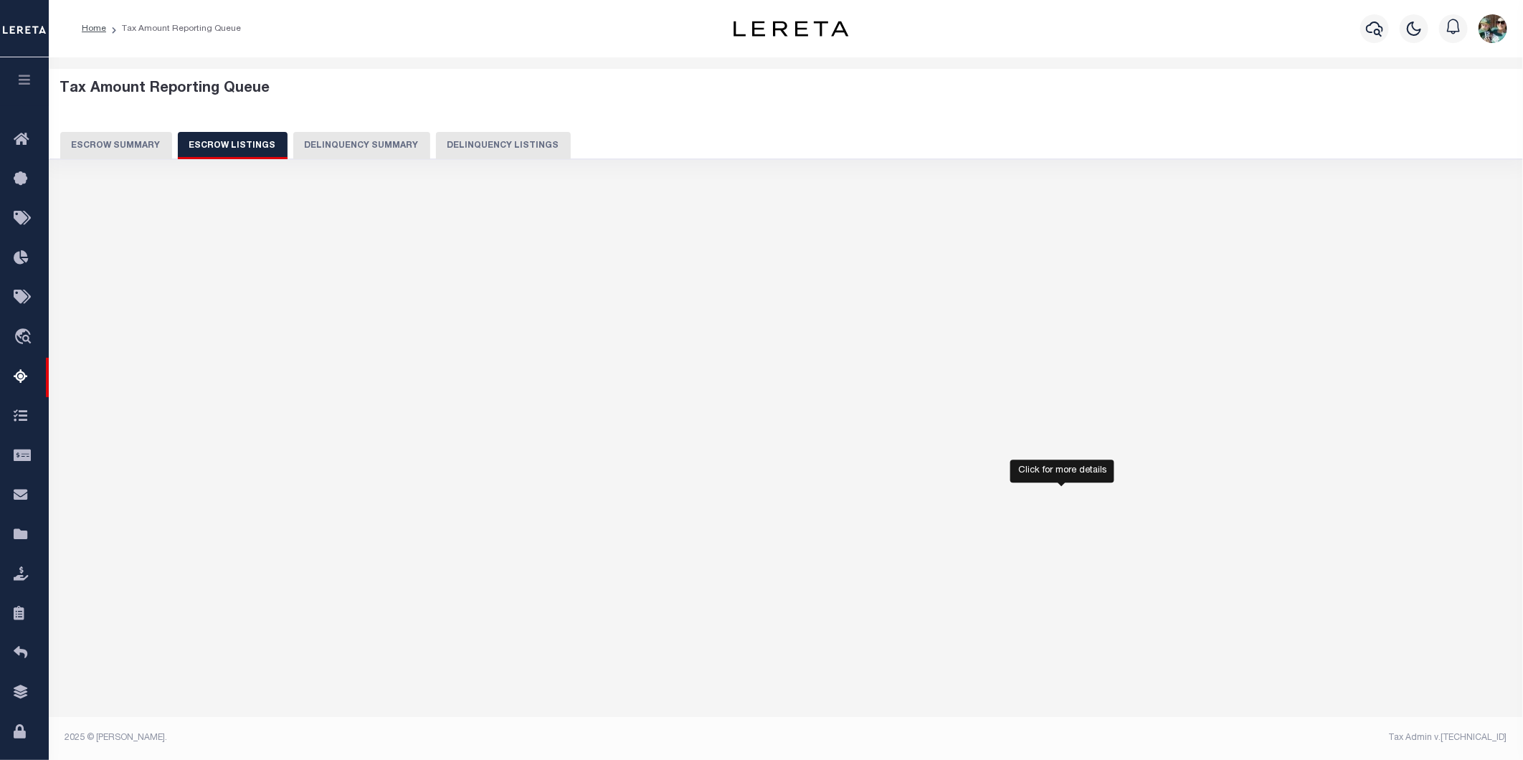
select select "100"
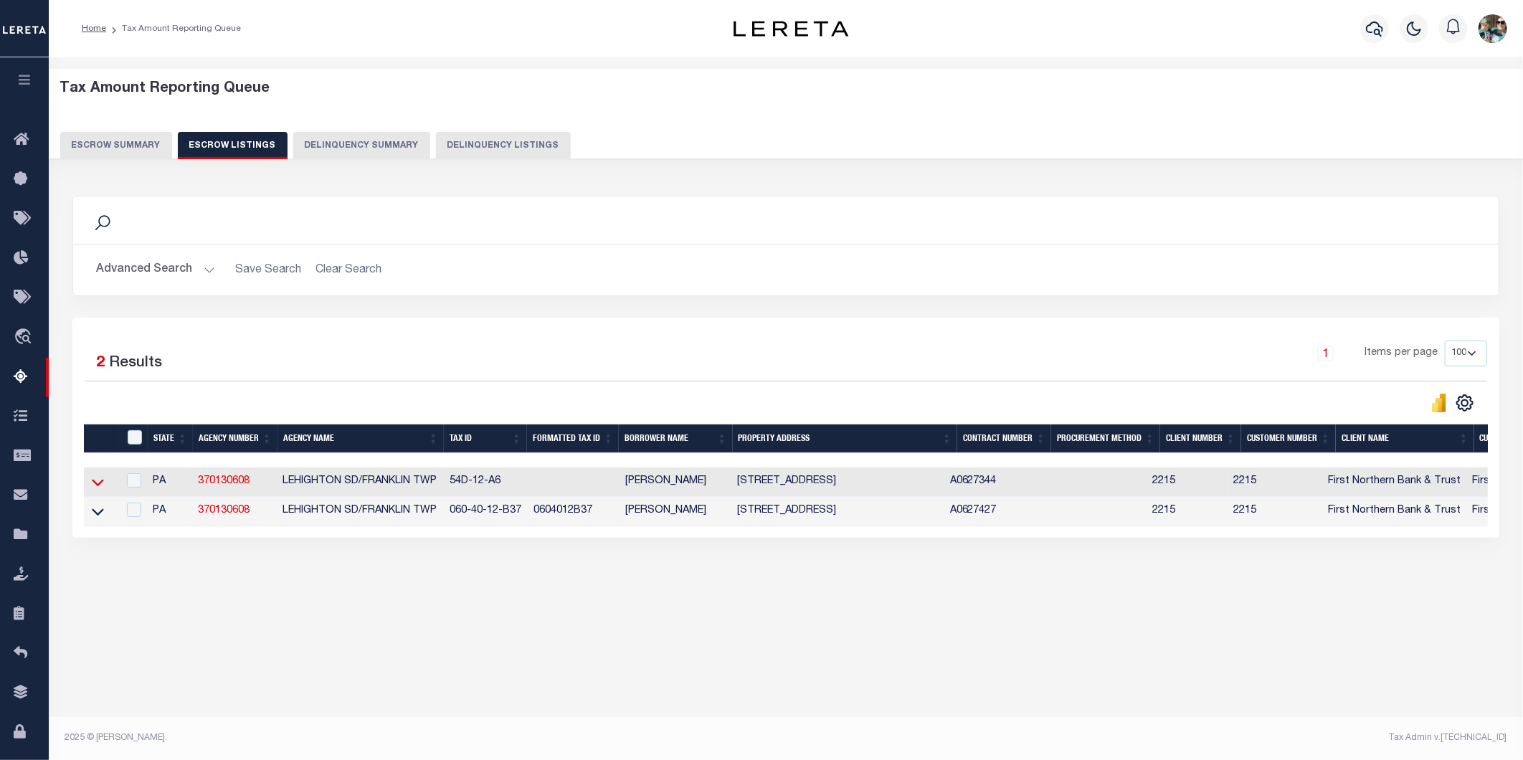
click at [98, 485] on icon at bounding box center [98, 482] width 12 height 15
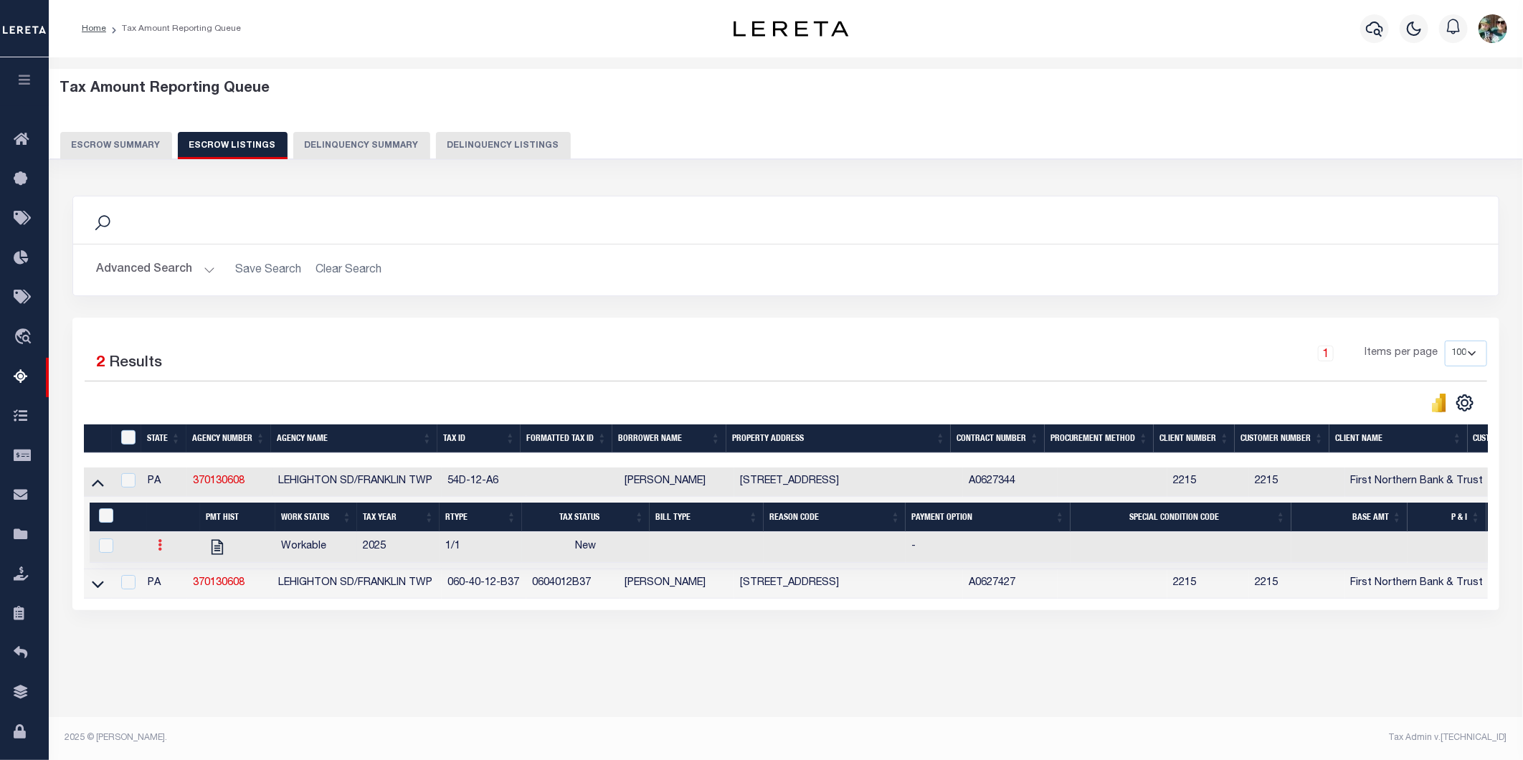
click at [160, 551] on icon at bounding box center [160, 544] width 4 height 11
click at [172, 600] on img "" at bounding box center [178, 592] width 14 height 15
checkbox input "true"
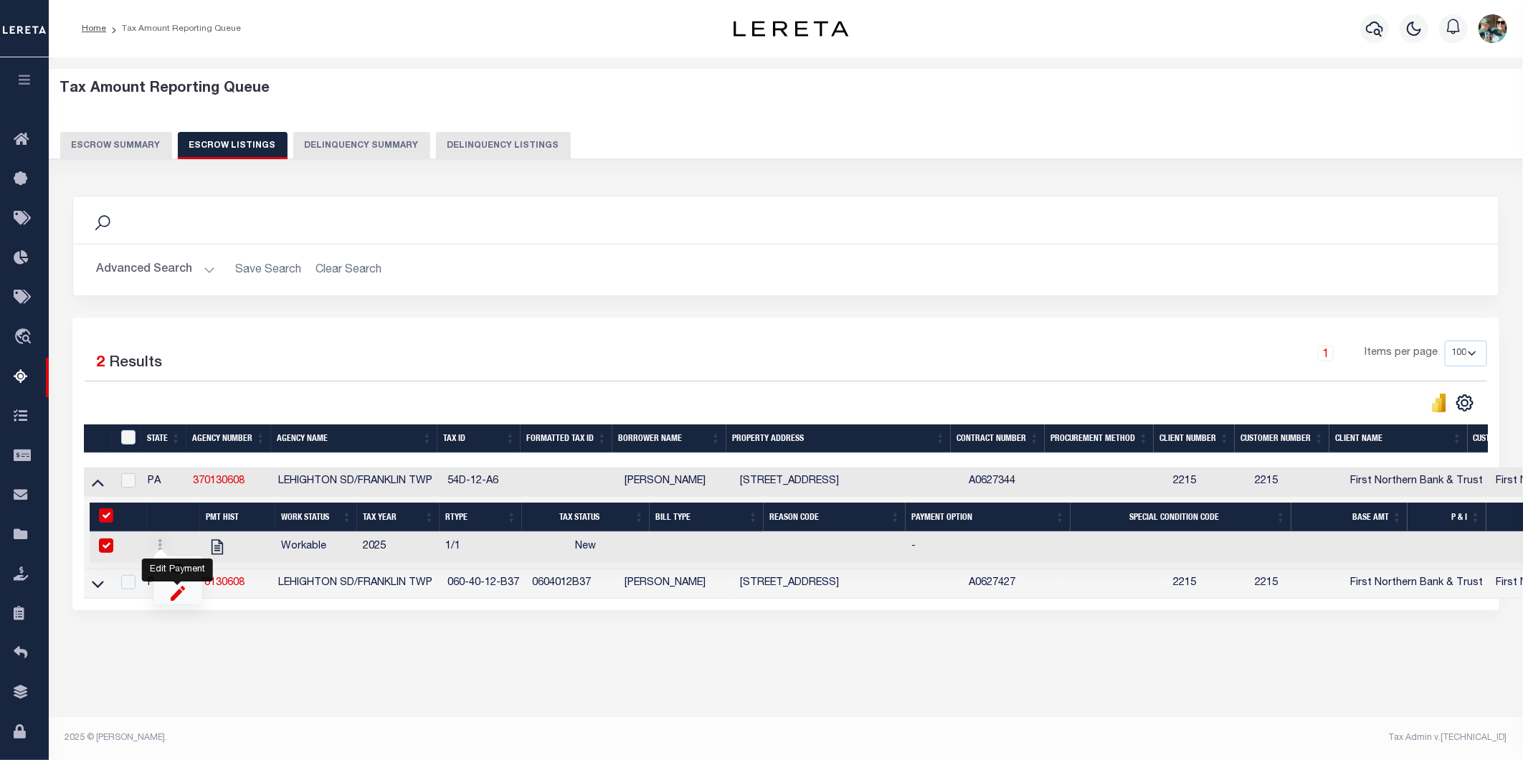
select select
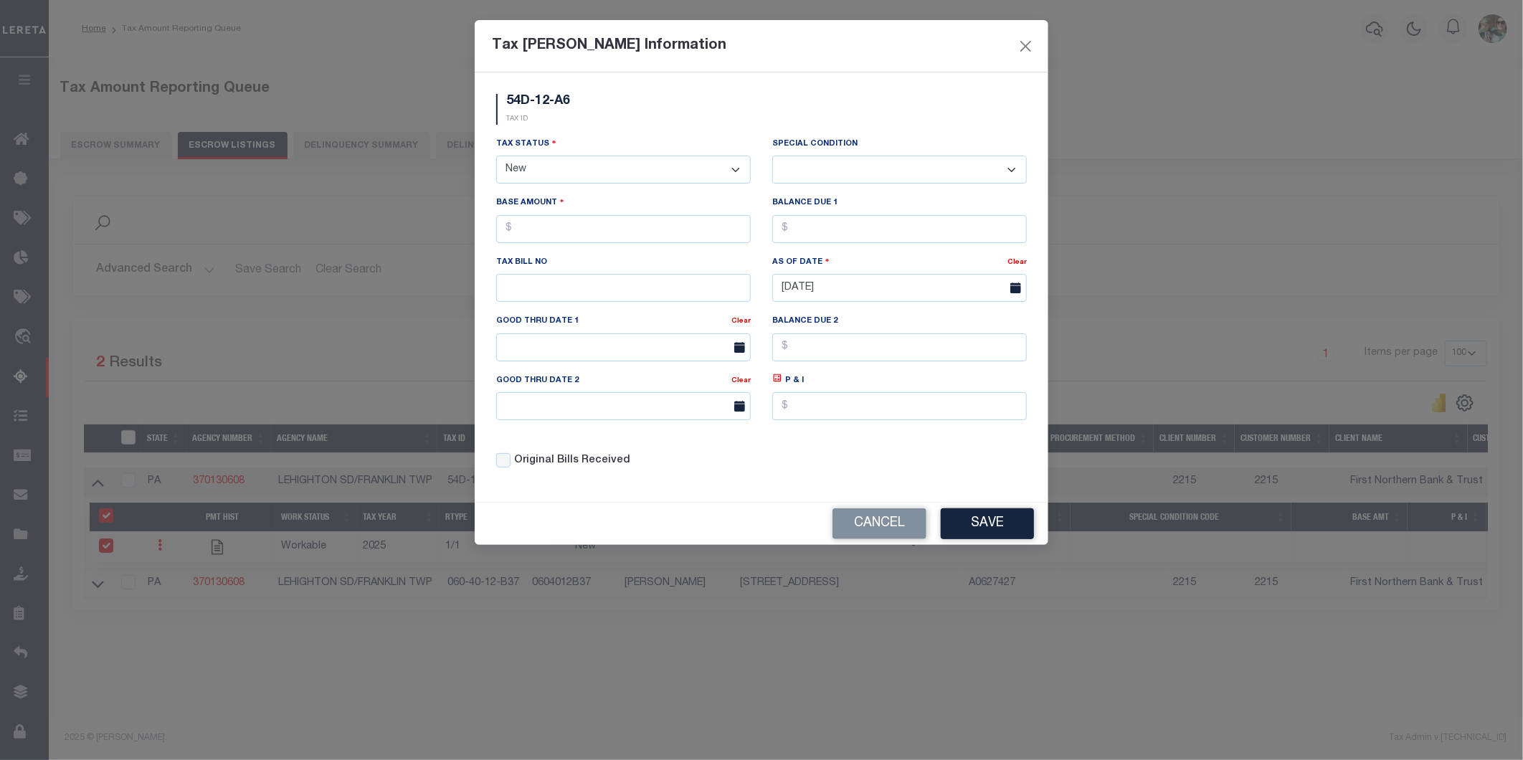
drag, startPoint x: 574, startPoint y: 166, endPoint x: 576, endPoint y: 173, distance: 7.5
click at [574, 166] on select "- Select Status - Open Due/Unpaid Paid Incomplete No Tax Due Internal Refund Pr…" at bounding box center [623, 170] width 255 height 28
select select "DUE"
click at [496, 156] on select "- Select Status - Open Due/Unpaid Paid Incomplete No Tax Due Internal Refund Pr…" at bounding box center [623, 170] width 255 height 28
select select "0"
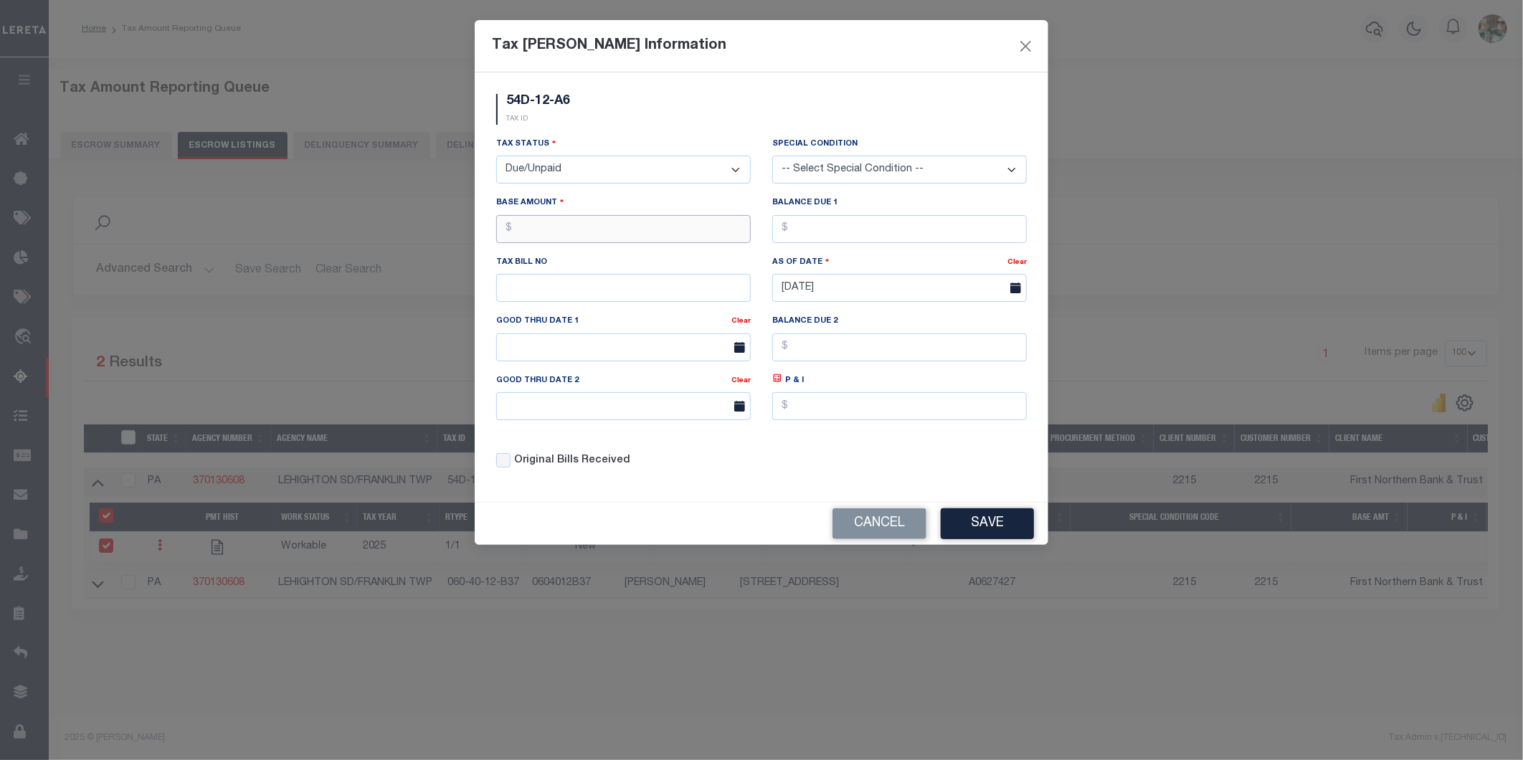
click at [624, 233] on input "text" at bounding box center [623, 229] width 255 height 28
type input "$5,920.86"
click at [830, 231] on input "text" at bounding box center [899, 229] width 255 height 28
type input "$5,920.86"
click at [658, 287] on input "text" at bounding box center [623, 288] width 255 height 28
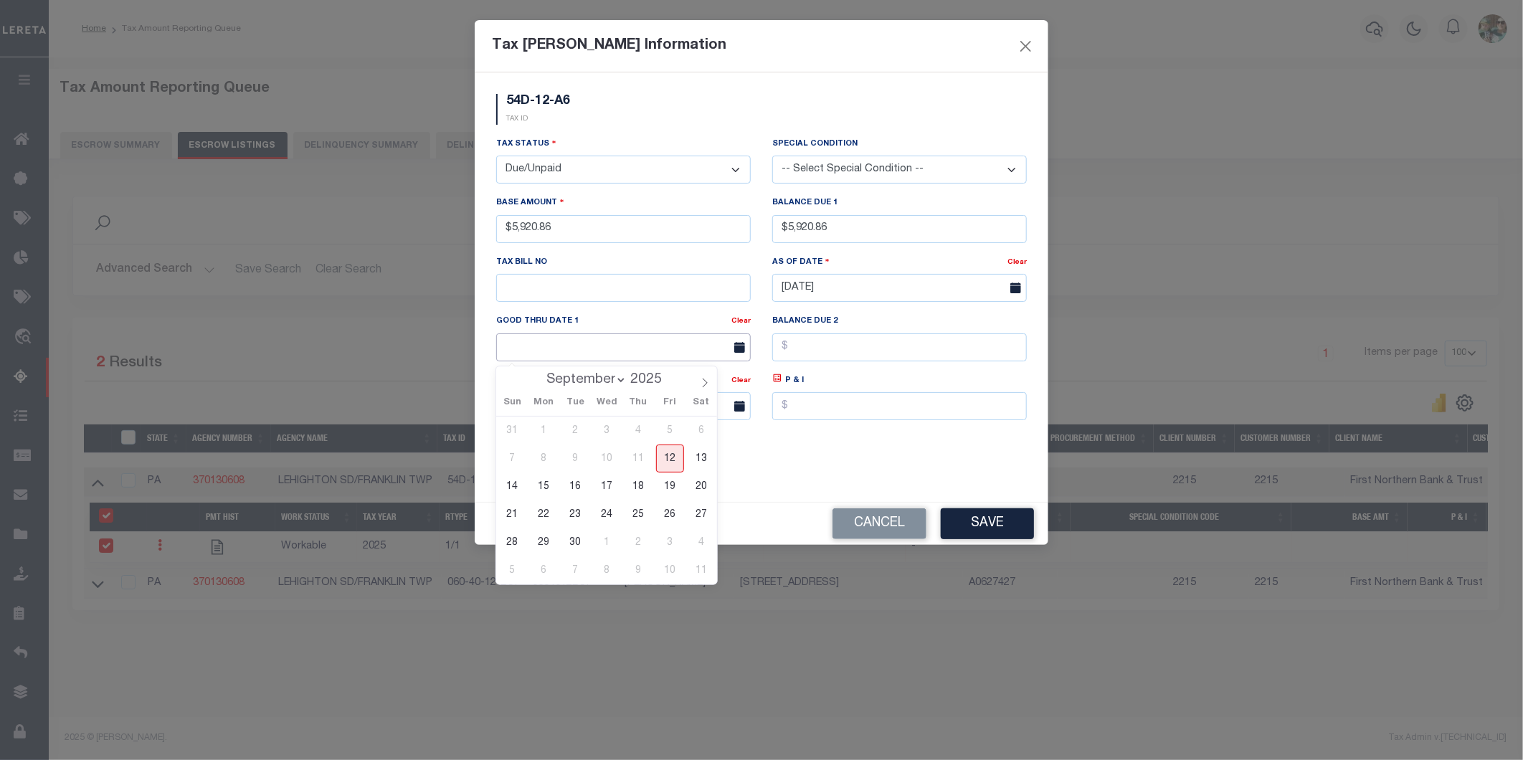
click at [511, 353] on input "text" at bounding box center [623, 347] width 255 height 28
click at [571, 546] on span "30" at bounding box center [575, 543] width 28 height 28
type input "[DATE]"
click at [575, 541] on span "30" at bounding box center [575, 543] width 28 height 28
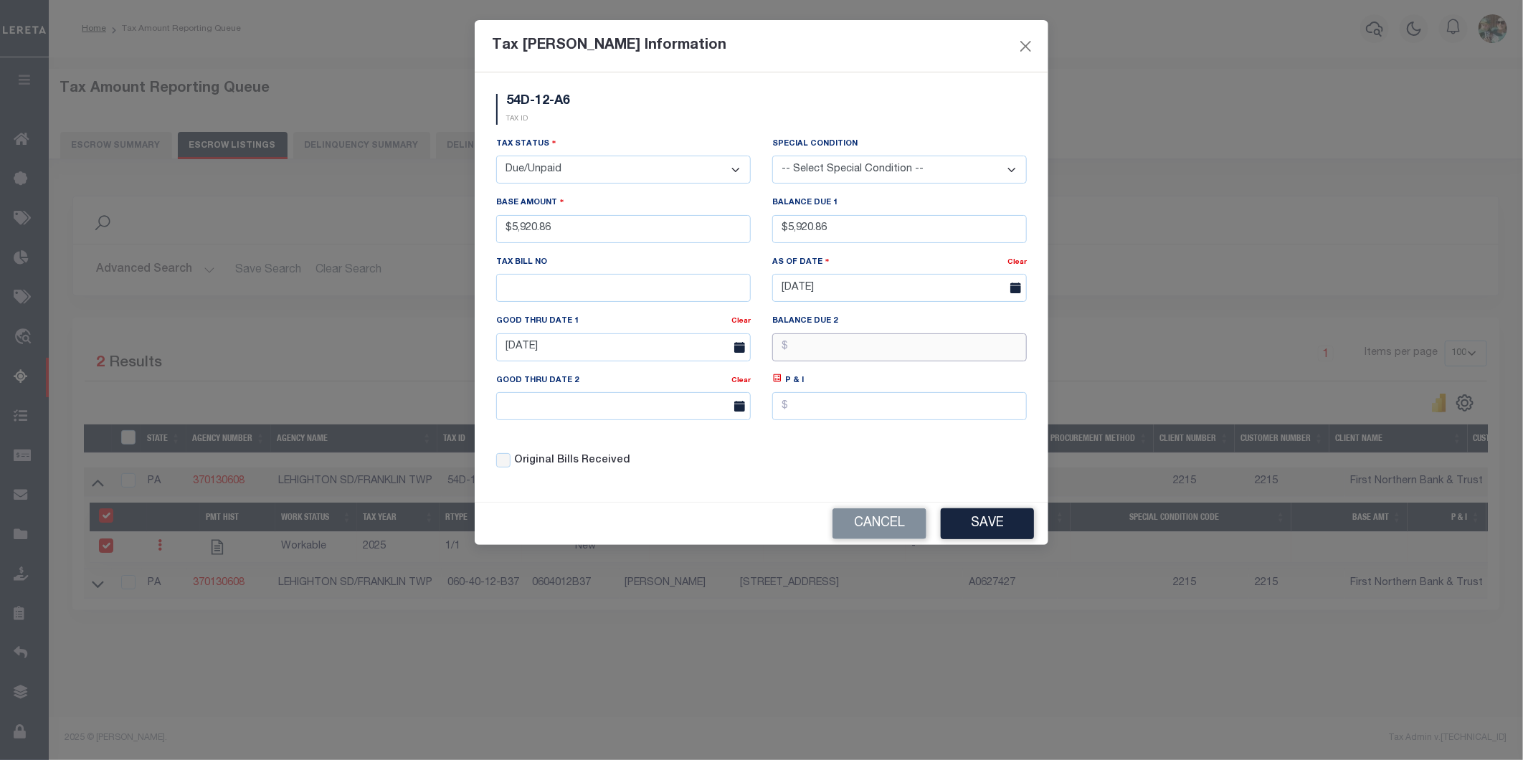
click at [800, 348] on input "text" at bounding box center [899, 347] width 255 height 28
type input "$6,041.69"
click at [585, 412] on input "text" at bounding box center [623, 406] width 255 height 28
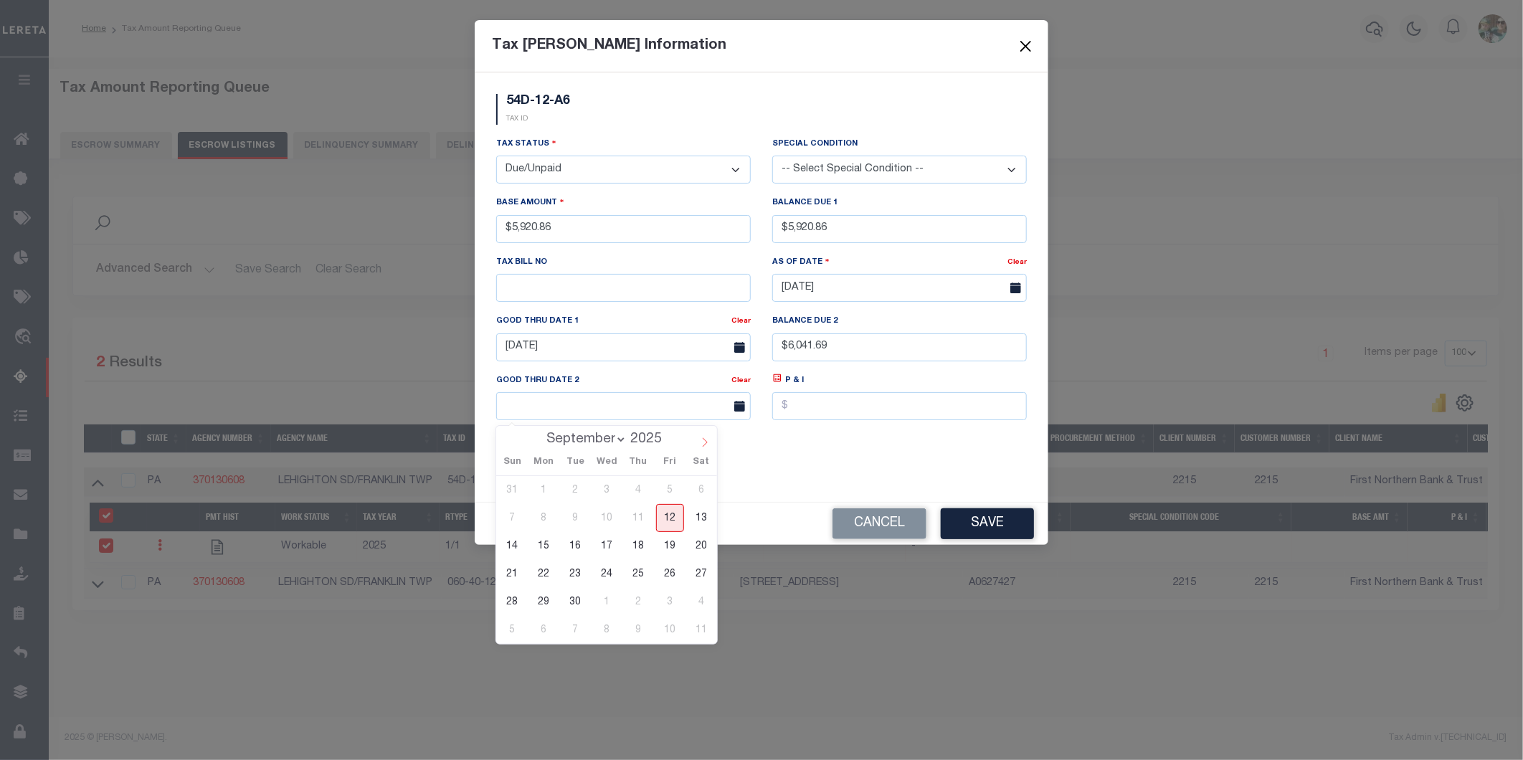
click at [703, 449] on span at bounding box center [705, 438] width 24 height 24
select select "10"
click at [667, 602] on span "28" at bounding box center [670, 602] width 28 height 28
type input "[DATE]"
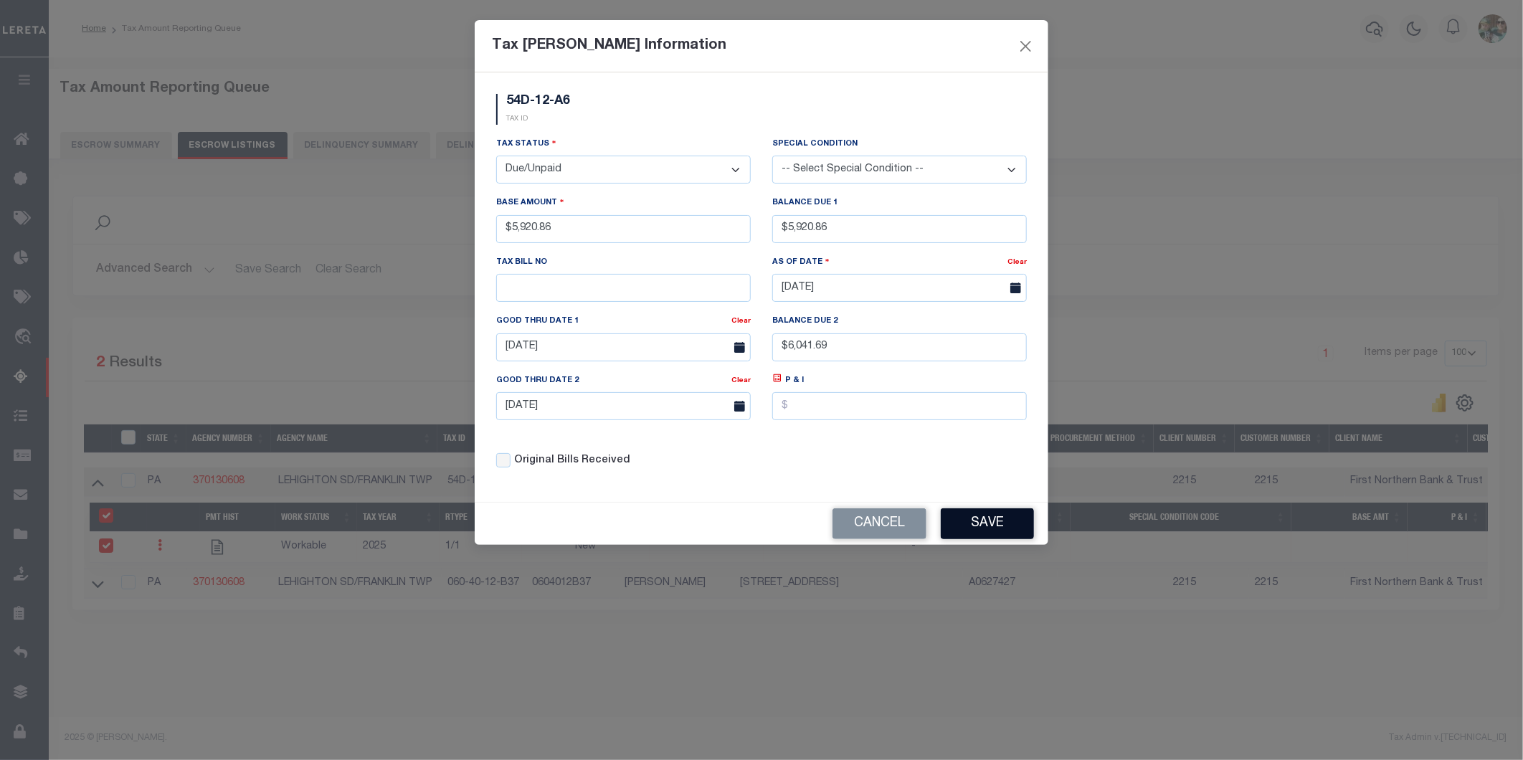
click at [995, 527] on button "Save" at bounding box center [987, 523] width 93 height 31
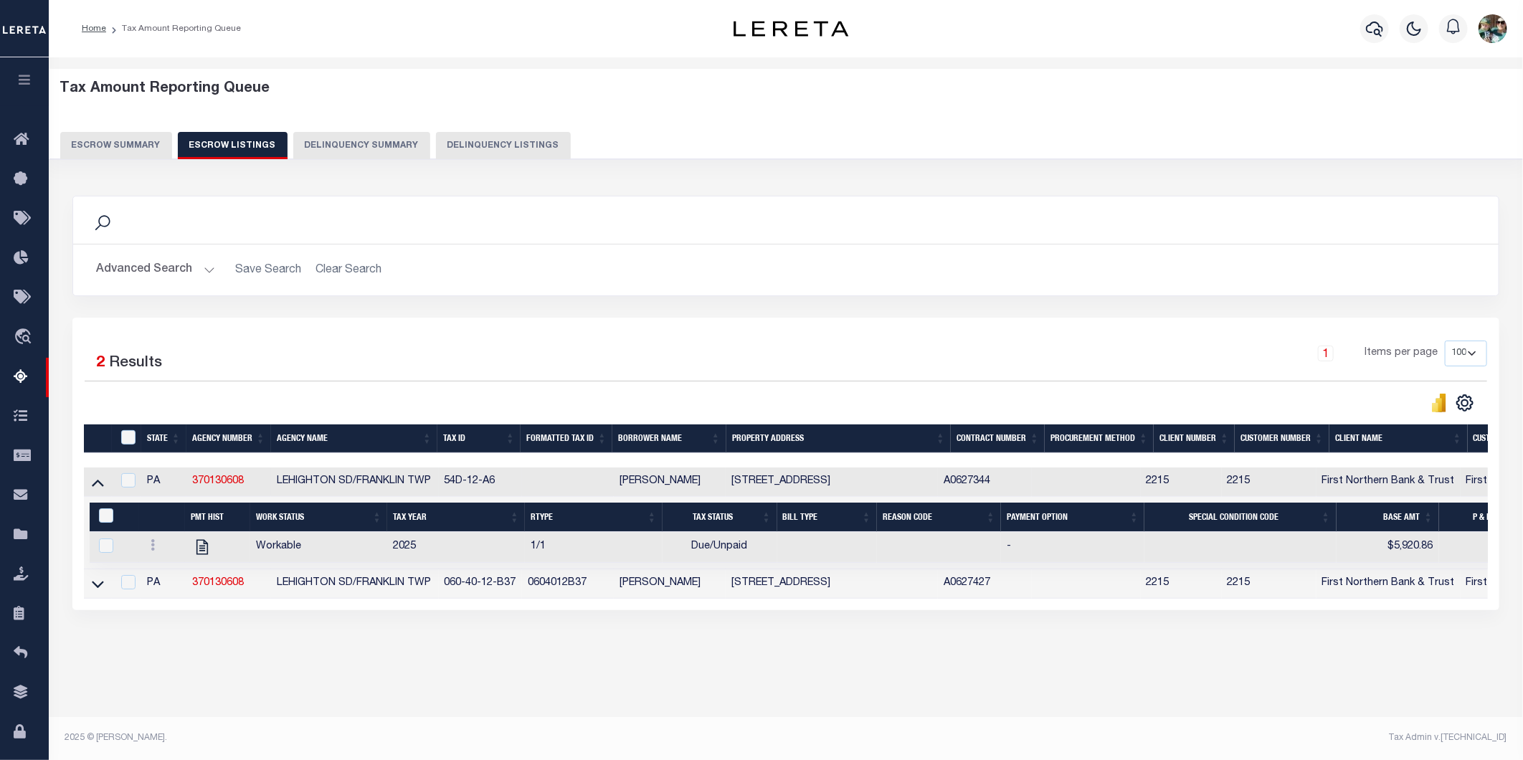
click at [90, 486] on link at bounding box center [98, 481] width 16 height 10
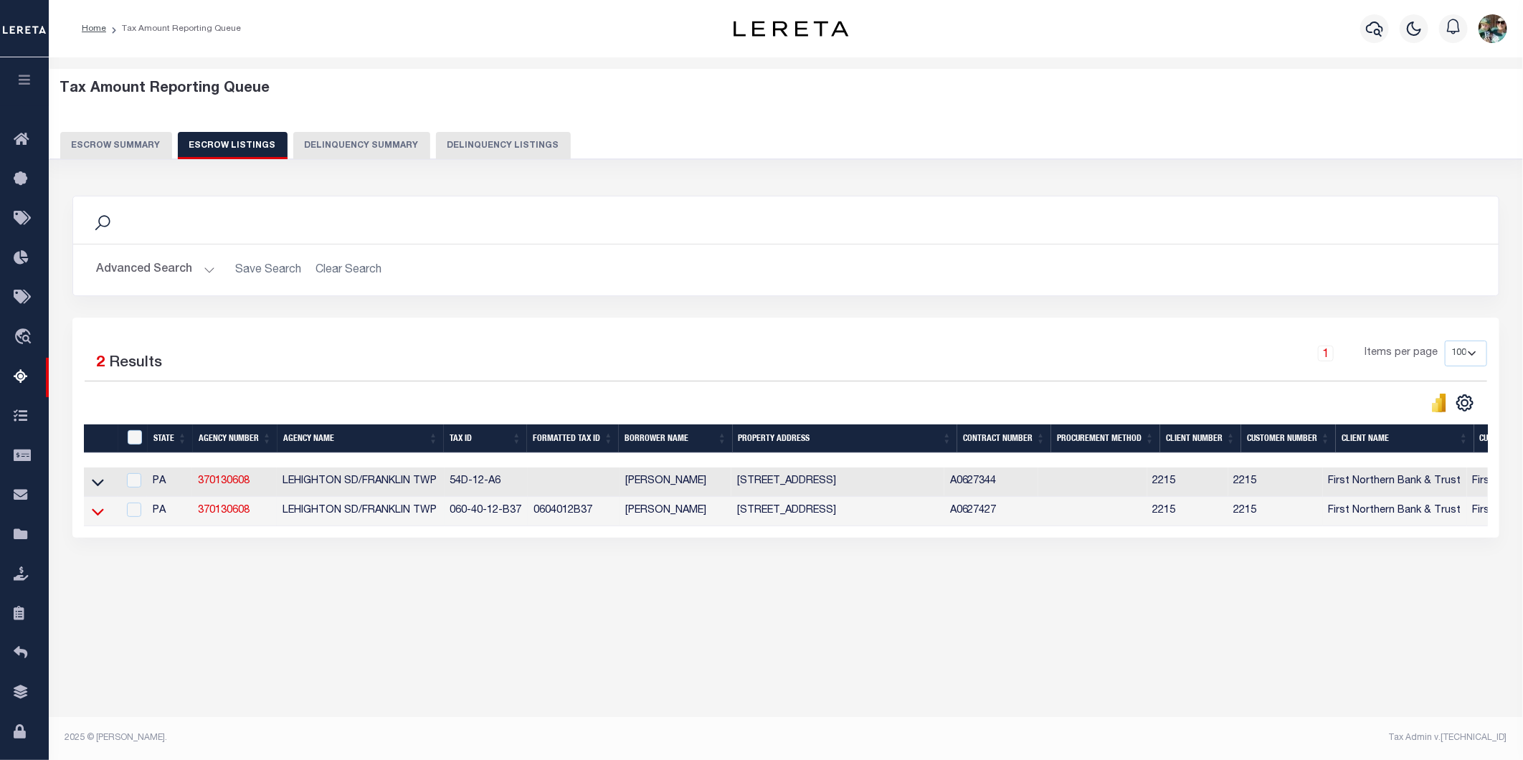
click at [102, 518] on icon at bounding box center [98, 511] width 12 height 15
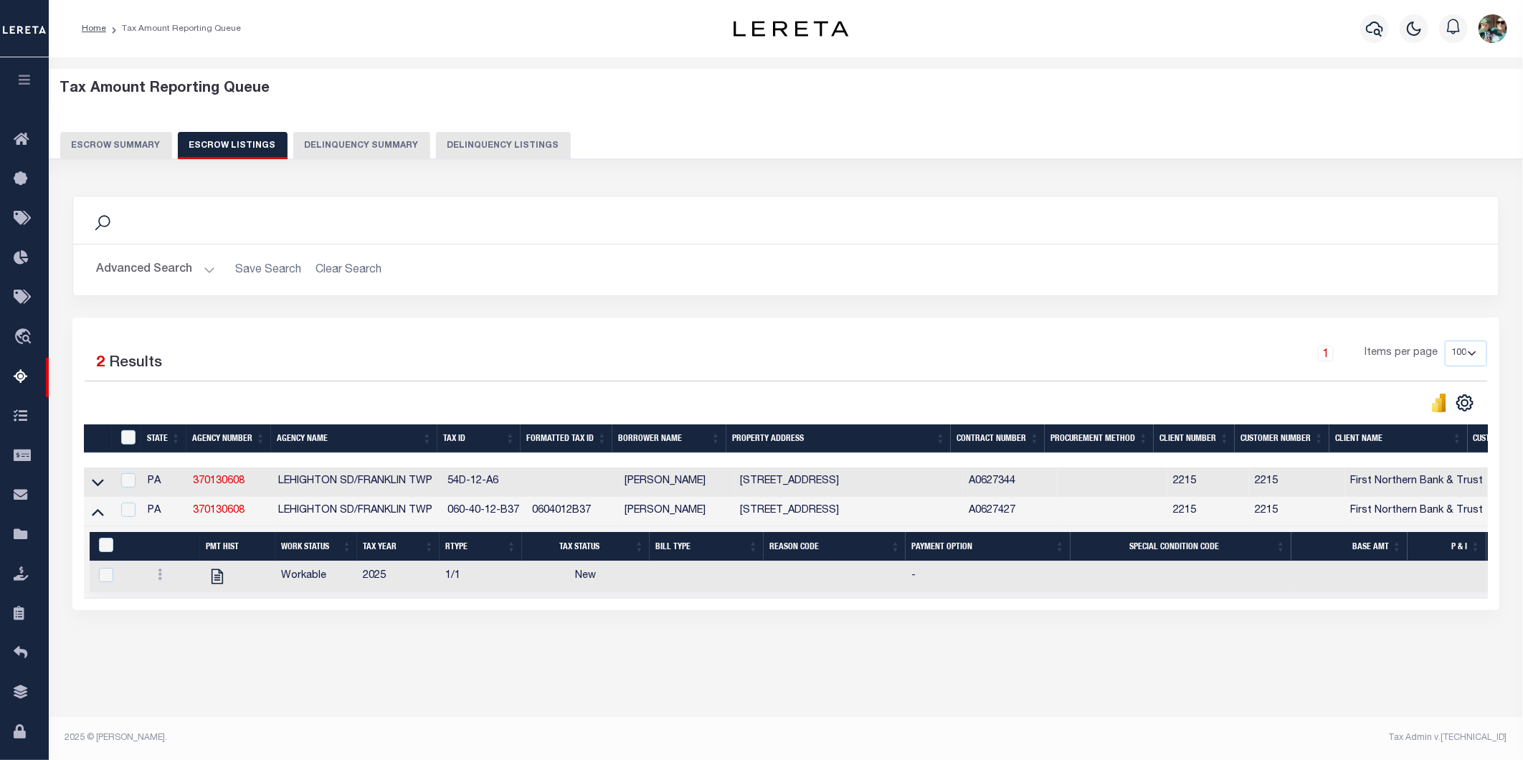
click at [159, 585] on div at bounding box center [174, 576] width 42 height 17
checkbox input "true"
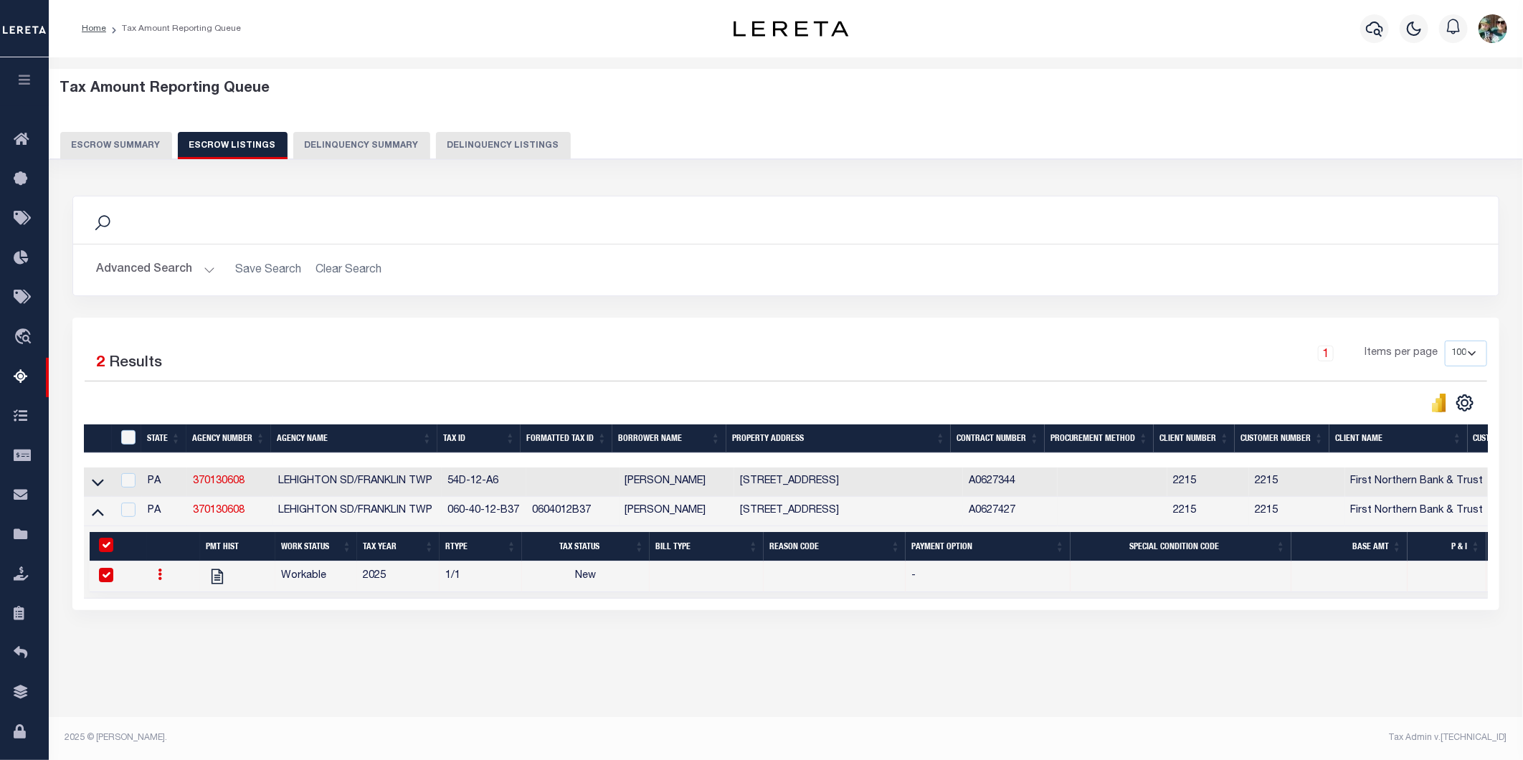
click at [161, 577] on icon at bounding box center [160, 574] width 4 height 11
click at [171, 630] on img "" at bounding box center [178, 622] width 14 height 15
checkbox input "false"
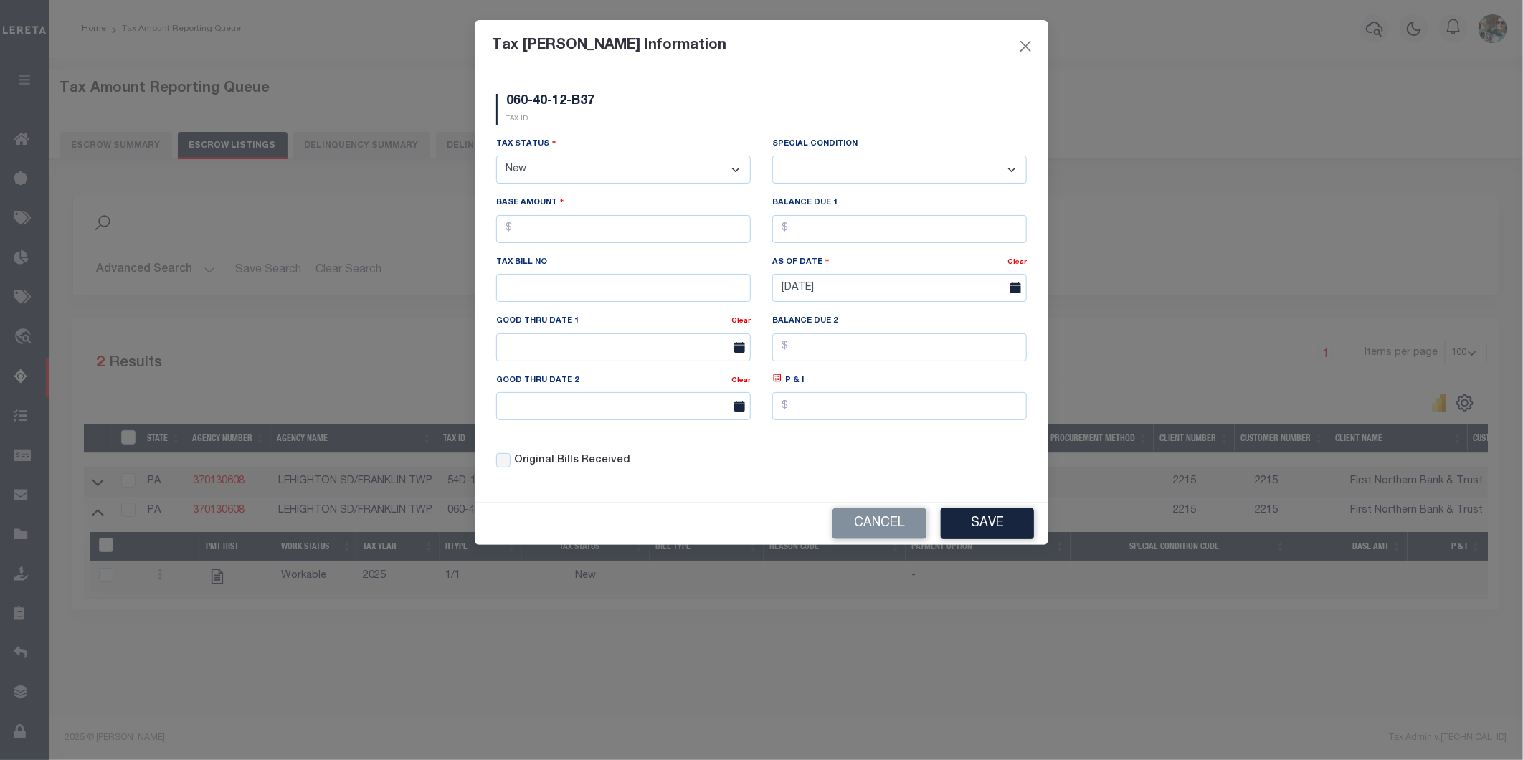
click at [493, 172] on div "Tax Status - Select Status - Open Due/Unpaid Paid Incomplete No Tax Due Interna…" at bounding box center [623, 165] width 276 height 59
click at [511, 175] on select "- Select Status - Open Due/Unpaid Paid Incomplete No Tax Due Internal Refund Pr…" at bounding box center [623, 170] width 255 height 28
select select "DUE"
click at [496, 156] on select "- Select Status - Open Due/Unpaid Paid Incomplete No Tax Due Internal Refund Pr…" at bounding box center [623, 170] width 255 height 28
select select "0"
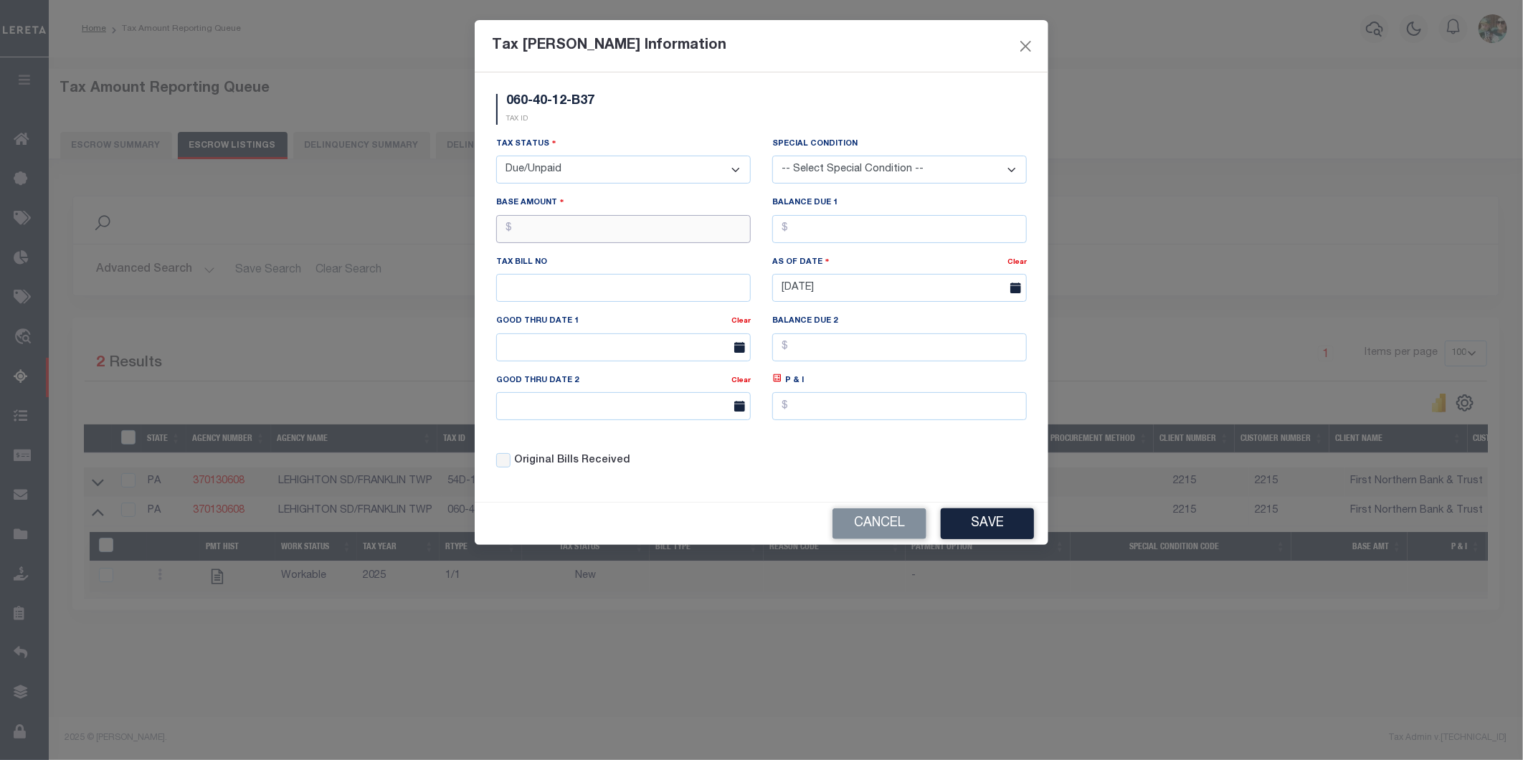
click at [526, 232] on input "text" at bounding box center [623, 229] width 255 height 28
type input "$1,466.90"
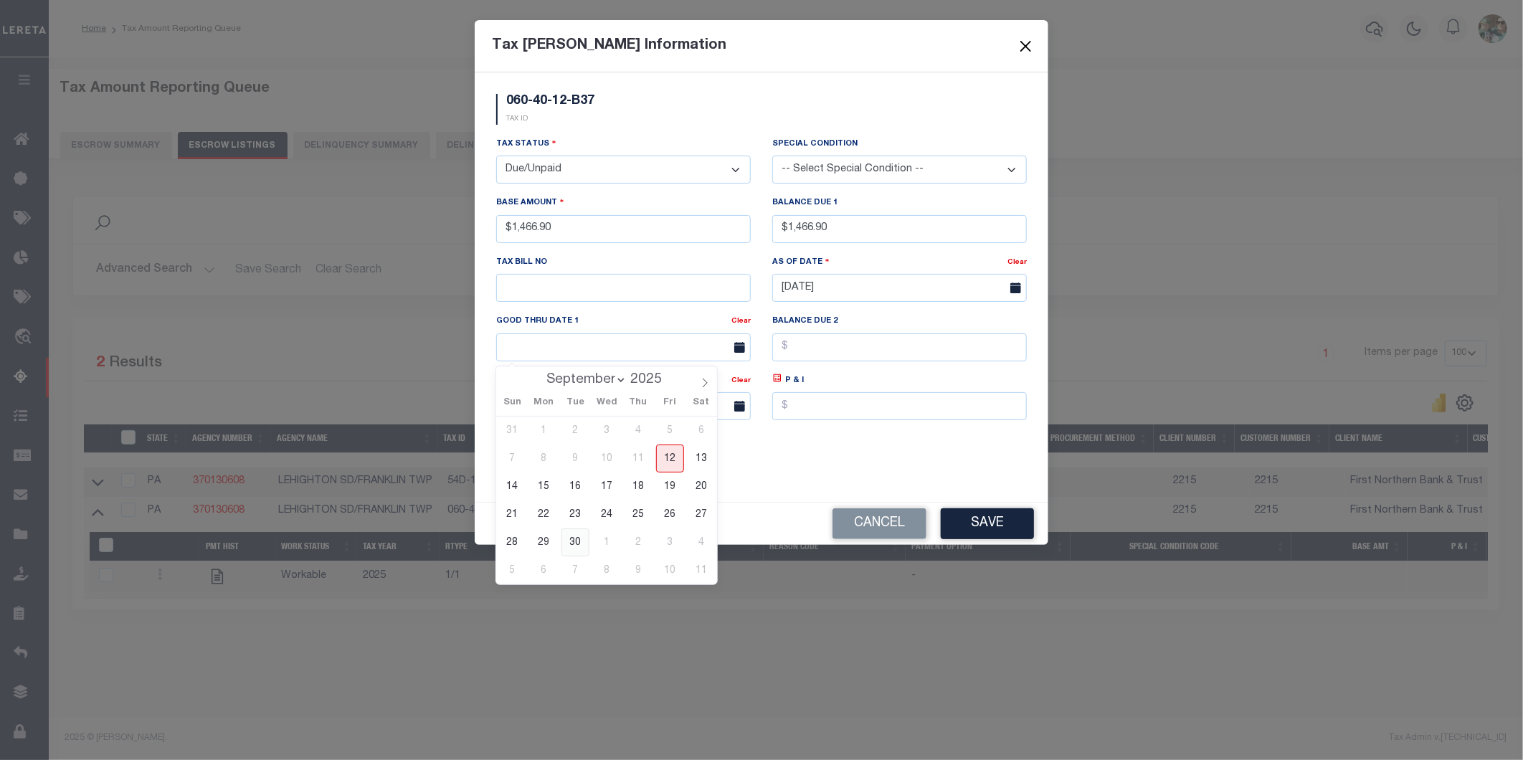
click at [581, 542] on span "30" at bounding box center [575, 543] width 28 height 28
type input "[DATE]"
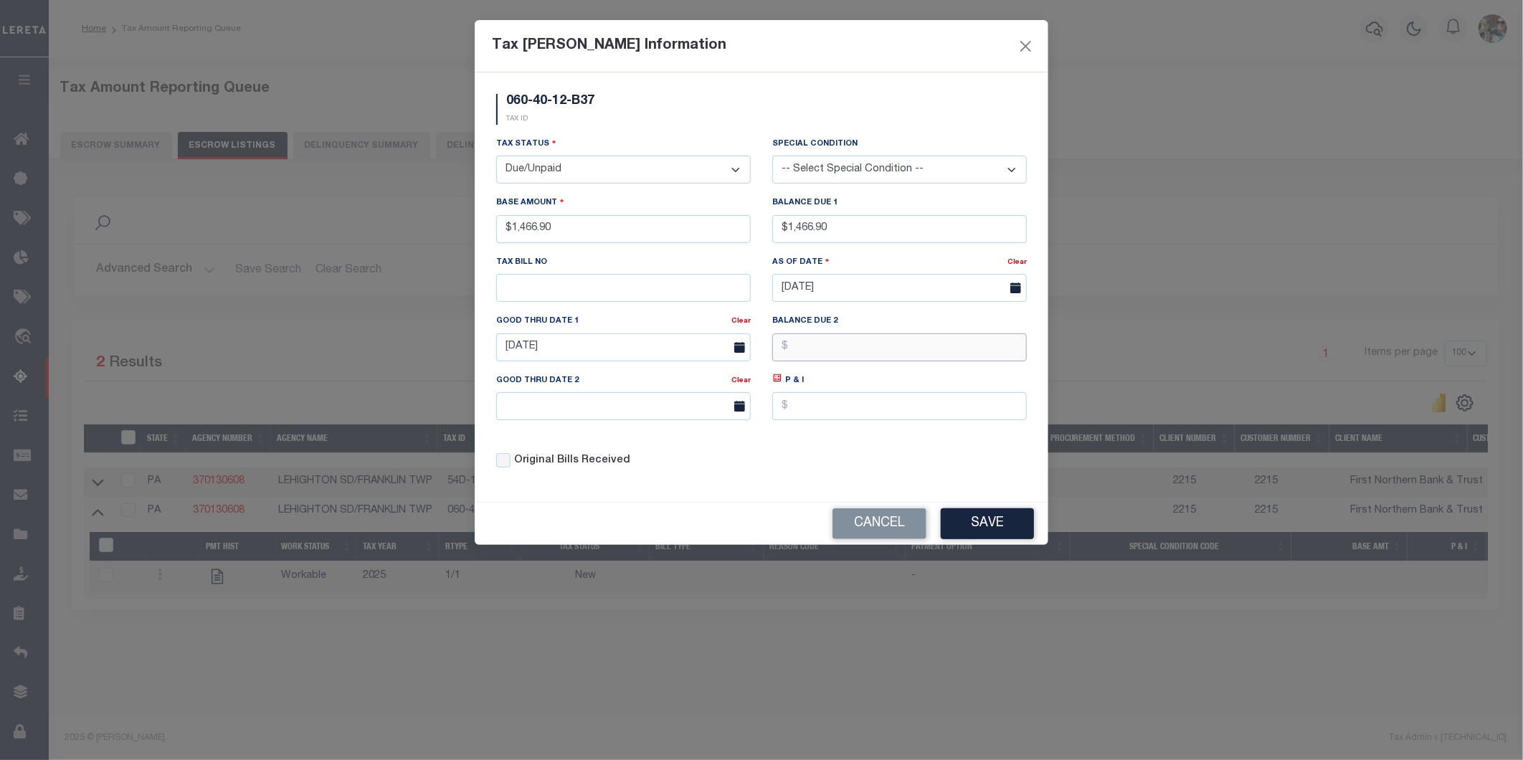
click at [800, 359] on input "text" at bounding box center [899, 347] width 255 height 28
type input "$1,496.84"
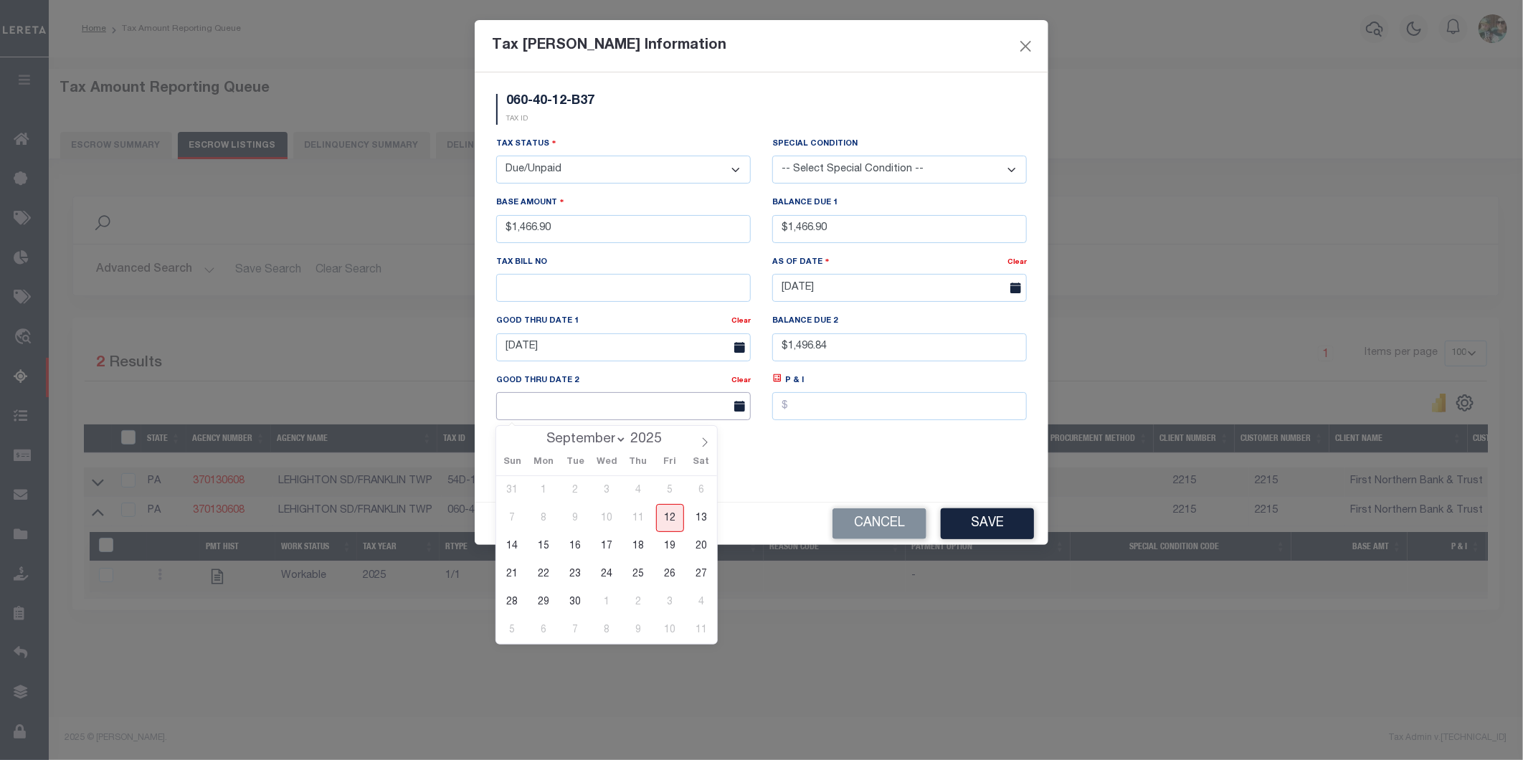
click at [591, 396] on input "text" at bounding box center [623, 406] width 255 height 28
click at [701, 445] on icon at bounding box center [705, 442] width 10 height 10
select select "10"
click at [668, 605] on span "28" at bounding box center [670, 602] width 28 height 28
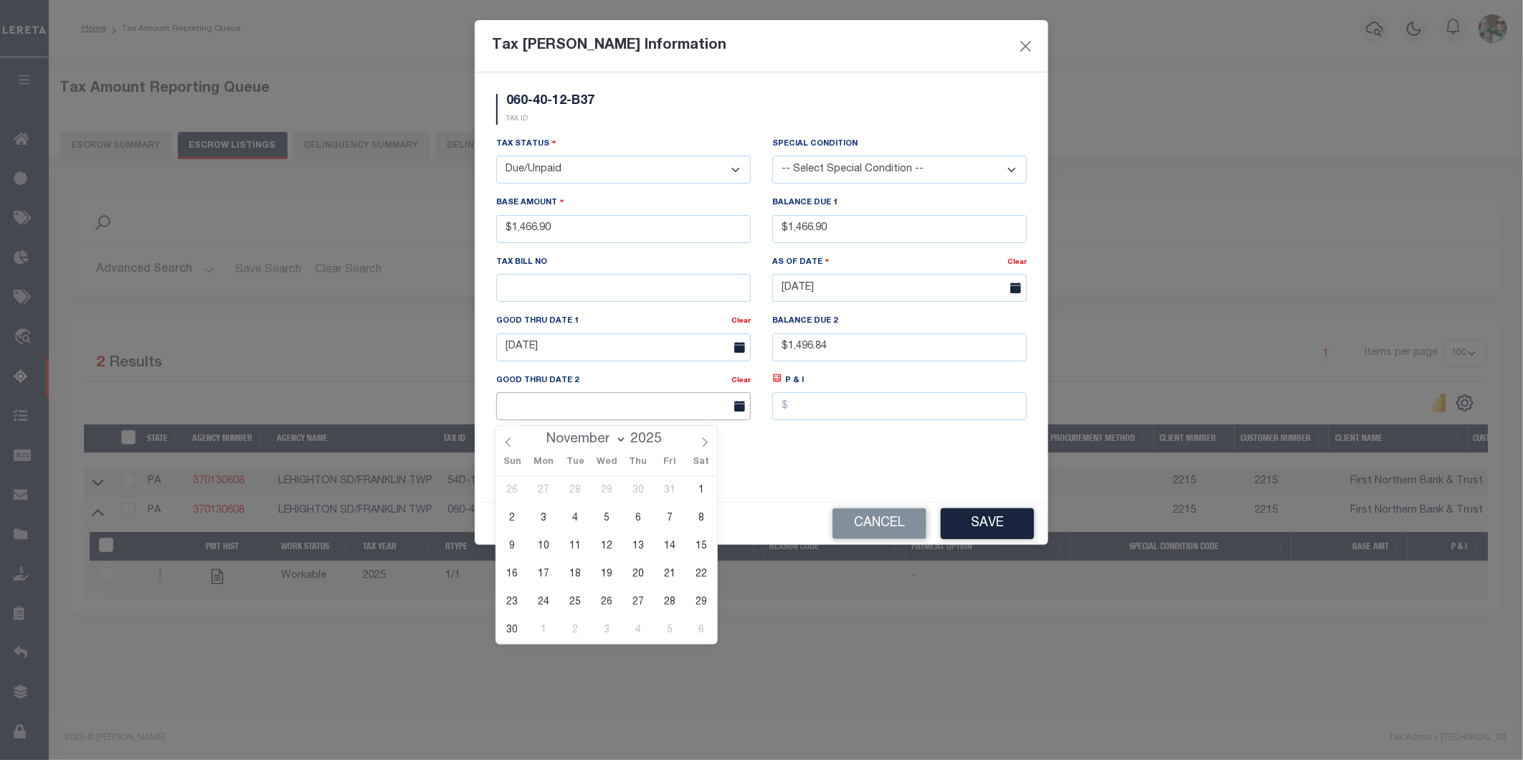
type input "[DATE]"
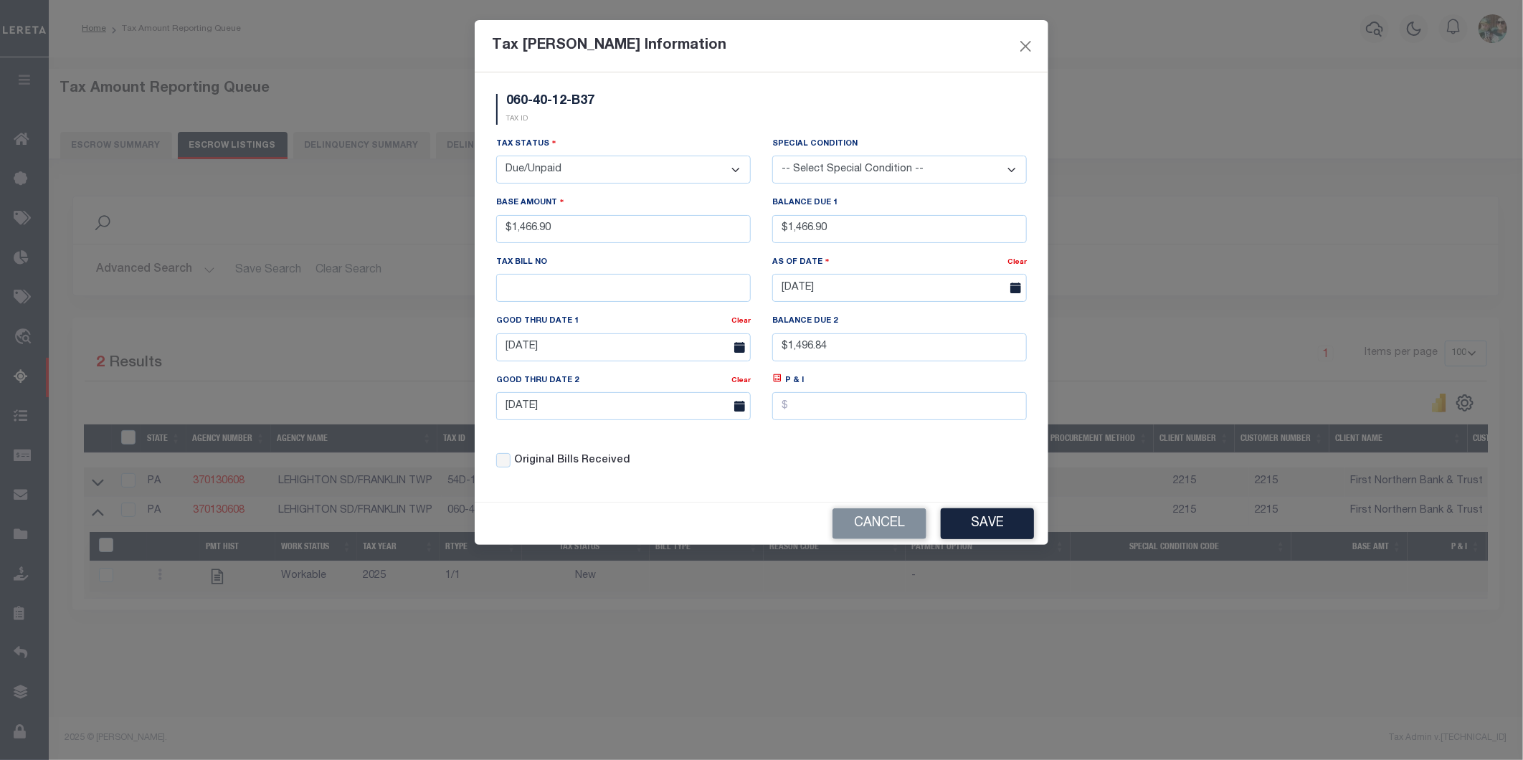
click at [992, 528] on button "Save" at bounding box center [987, 523] width 93 height 31
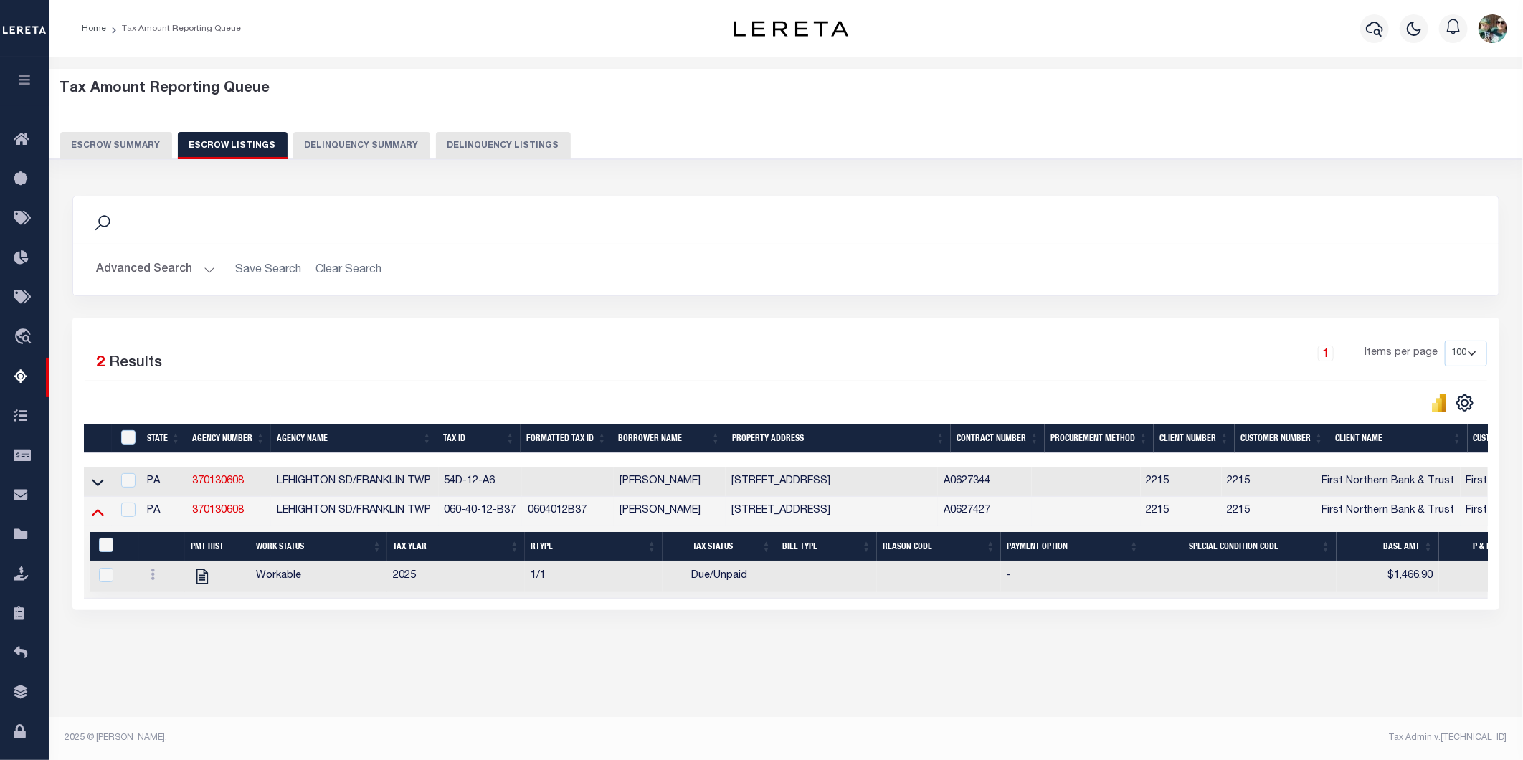
click at [95, 519] on icon at bounding box center [98, 511] width 12 height 15
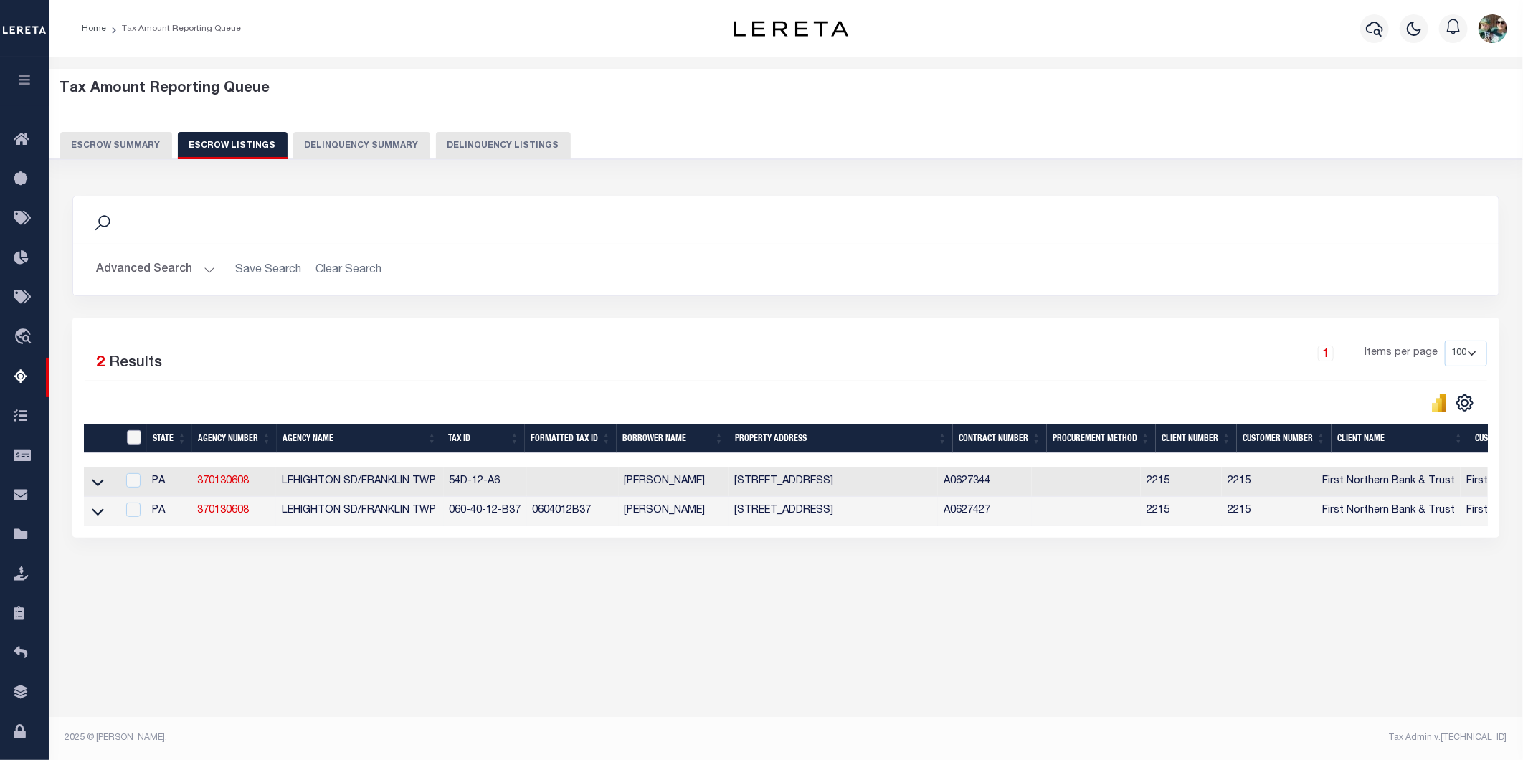
click at [134, 440] on input "ID" at bounding box center [134, 437] width 14 height 14
checkbox input "true"
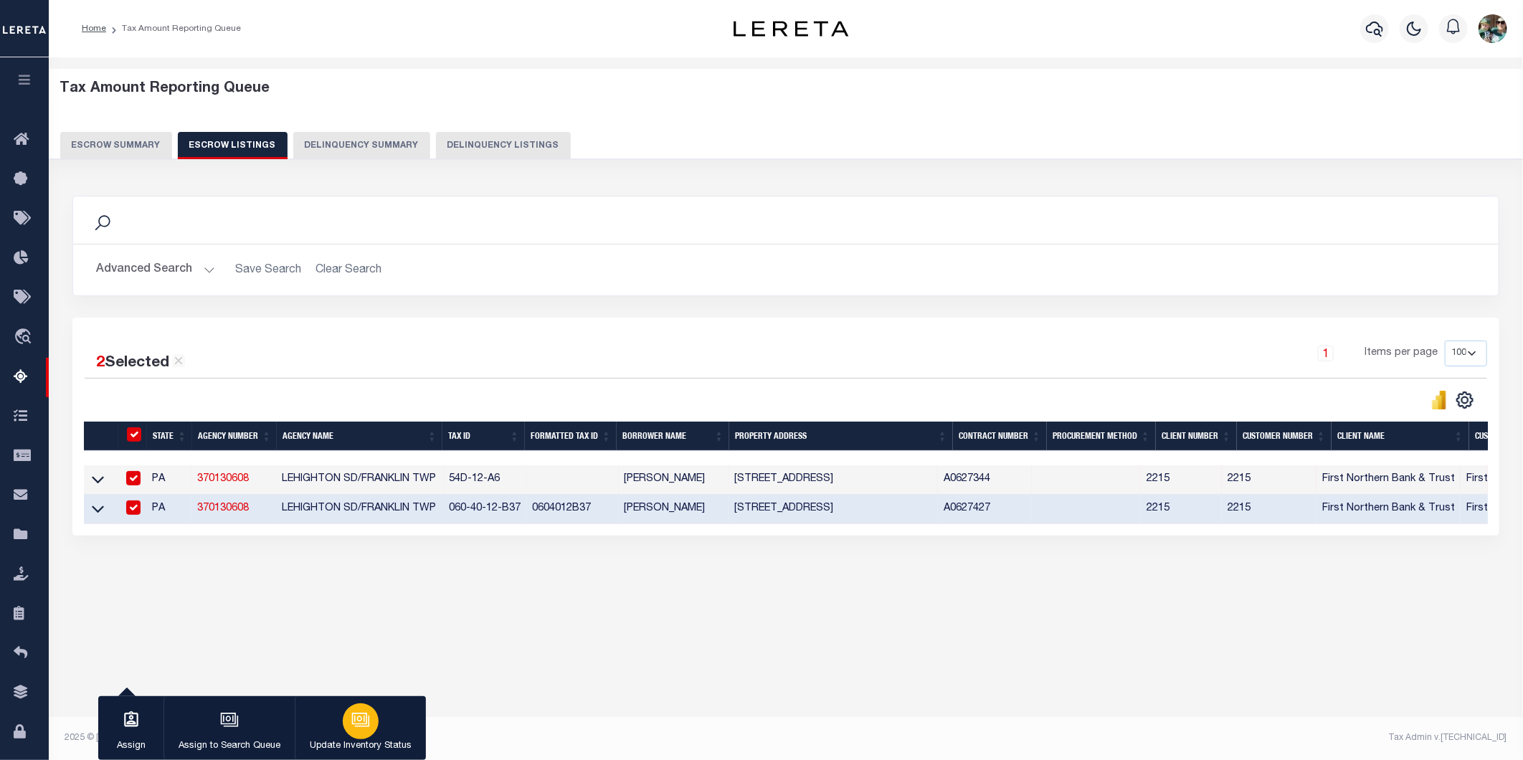
click at [367, 729] on icon "button" at bounding box center [360, 720] width 19 height 19
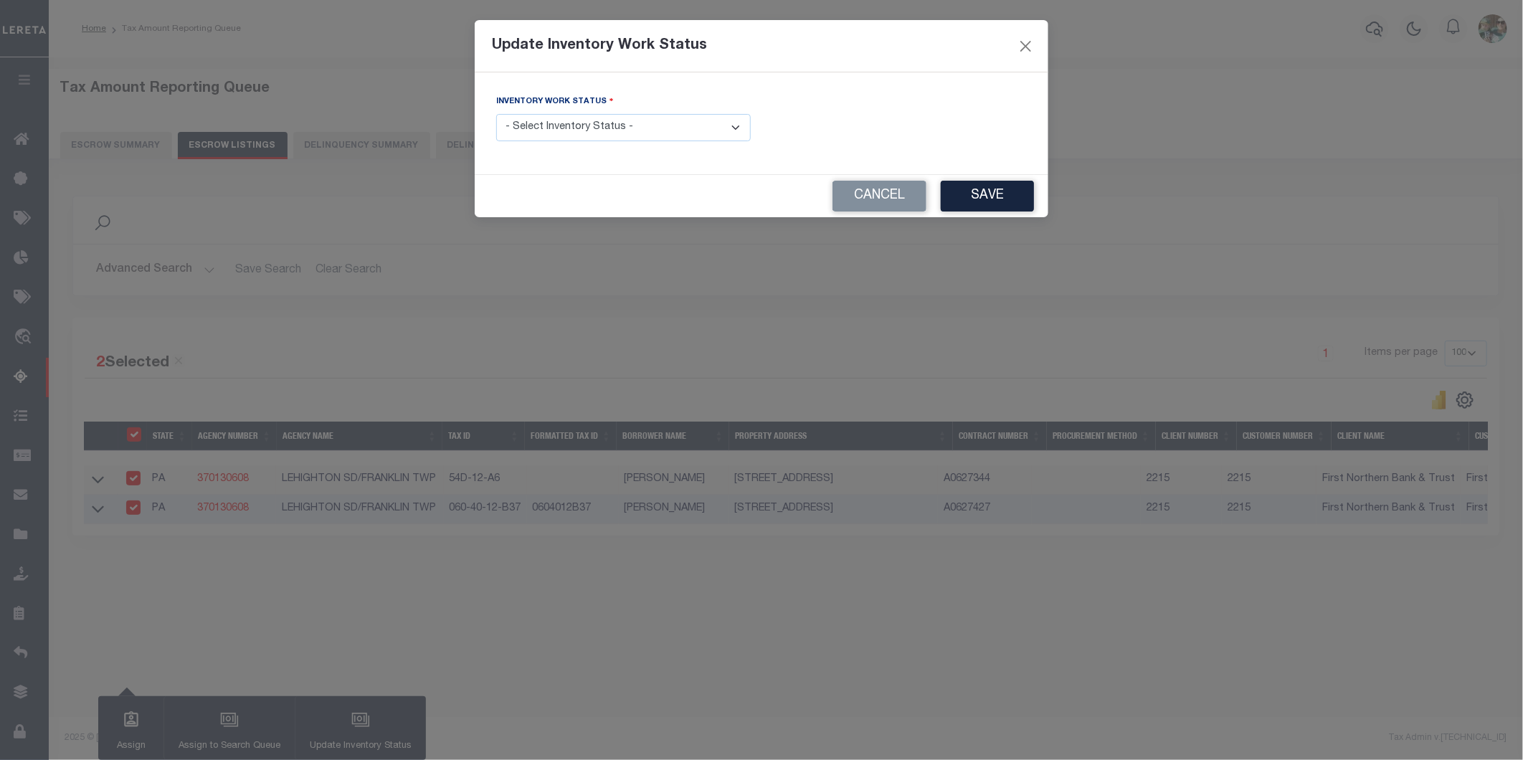
drag, startPoint x: 597, startPoint y: 133, endPoint x: 595, endPoint y: 145, distance: 12.4
click at [597, 133] on select "- Select Inventory Status - Manual - Exception Pended - Awaiting Search Late Ad…" at bounding box center [623, 128] width 255 height 28
select select "4"
click at [496, 115] on select "- Select Inventory Status - Manual - Exception Pended - Awaiting Search Late Ad…" at bounding box center [623, 128] width 255 height 28
click at [970, 188] on button "Save" at bounding box center [987, 196] width 93 height 31
